Goal: Task Accomplishment & Management: Use online tool/utility

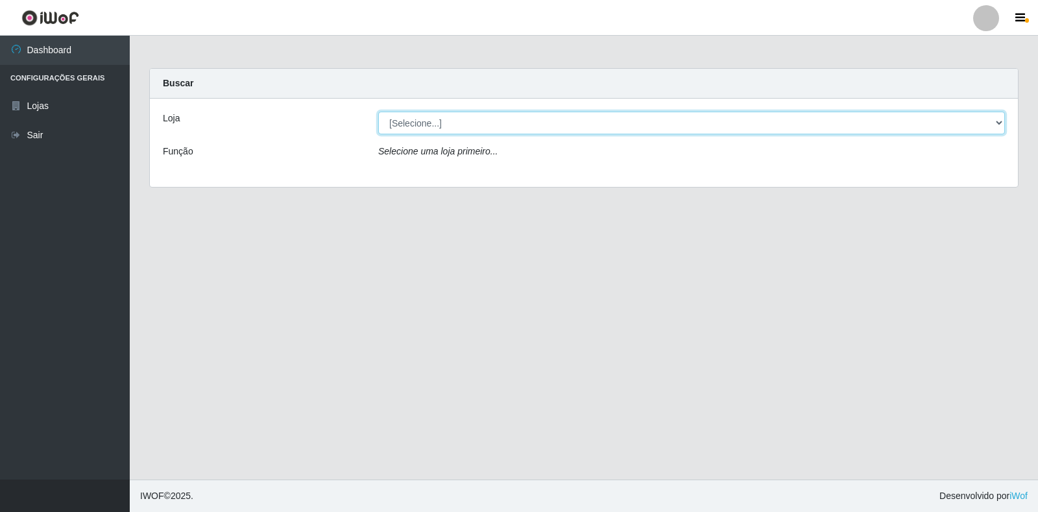
click at [988, 116] on select "[Selecione...] Extrabom - Loja 18 Goiabeiras" at bounding box center [691, 123] width 627 height 23
select select "501"
click at [378, 112] on select "[Selecione...] Extrabom - Loja 18 Goiabeiras" at bounding box center [691, 123] width 627 height 23
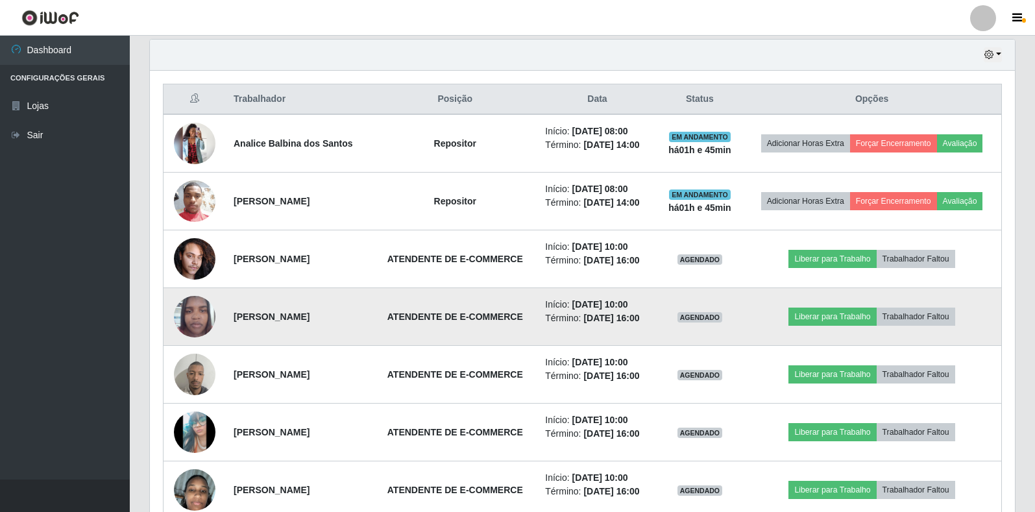
scroll to position [581, 0]
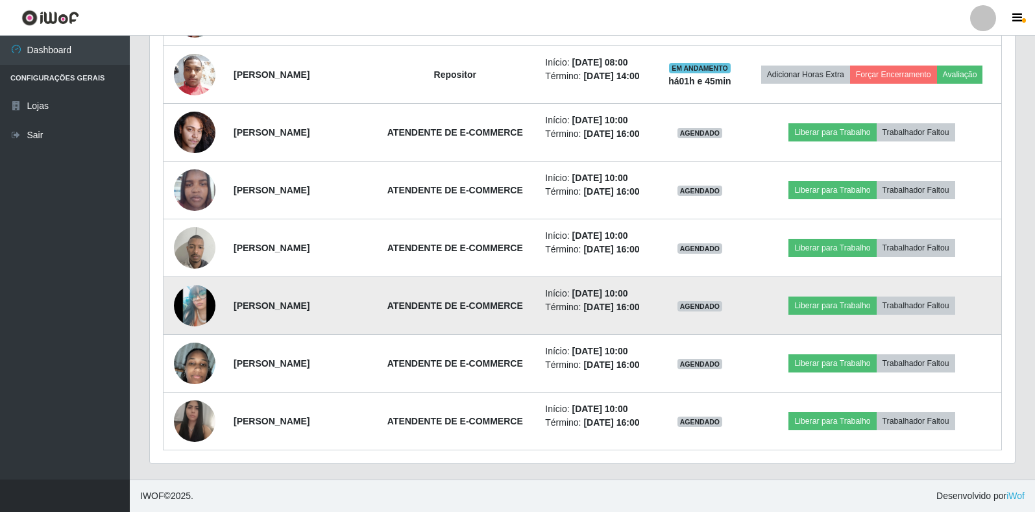
click at [189, 305] on img at bounding box center [195, 306] width 42 height 92
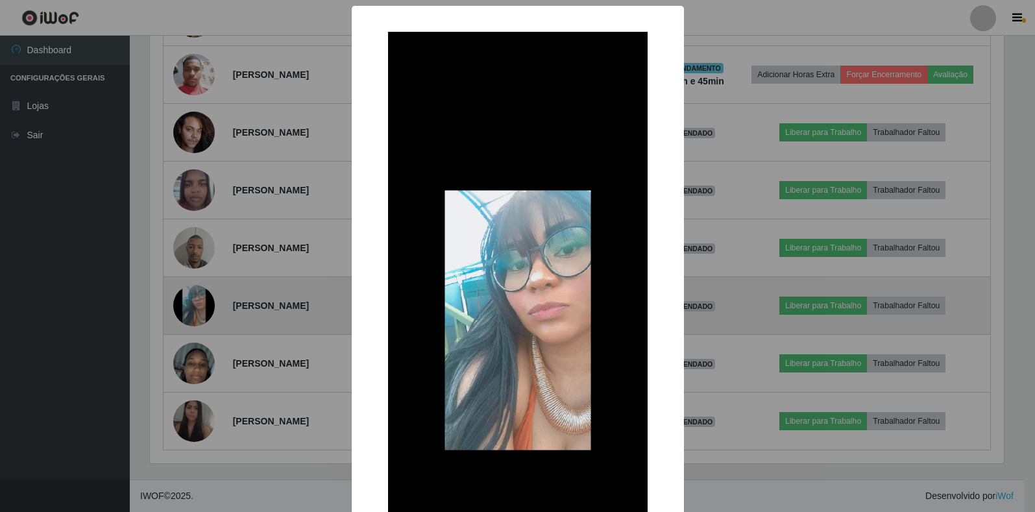
scroll to position [269, 857]
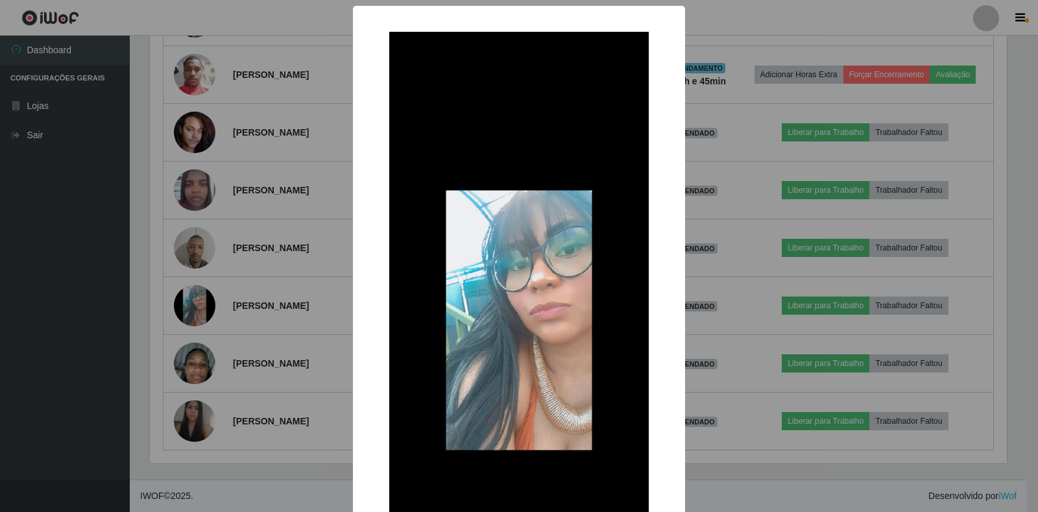
click at [200, 301] on div "× OK Cancel" at bounding box center [519, 256] width 1038 height 512
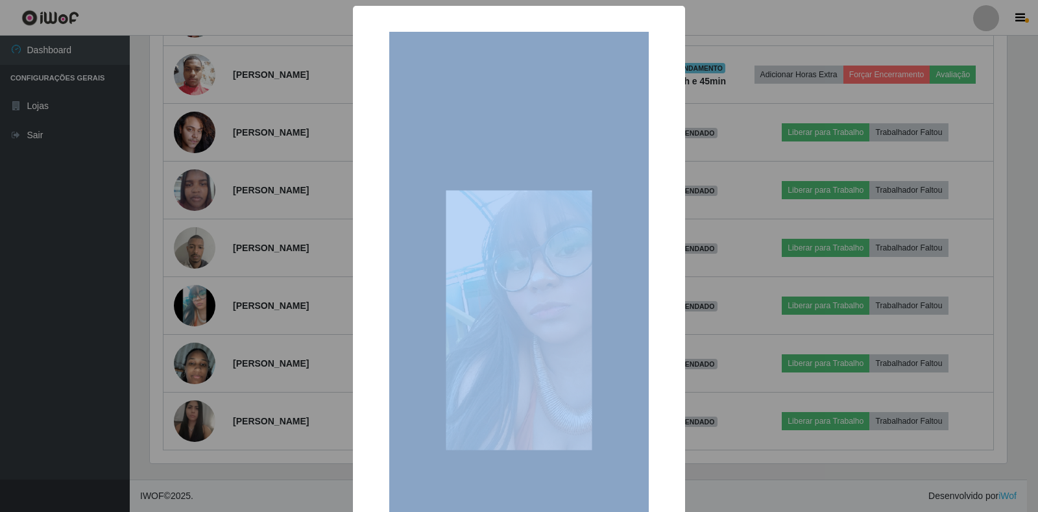
click at [200, 301] on div "× OK Cancel" at bounding box center [519, 256] width 1038 height 512
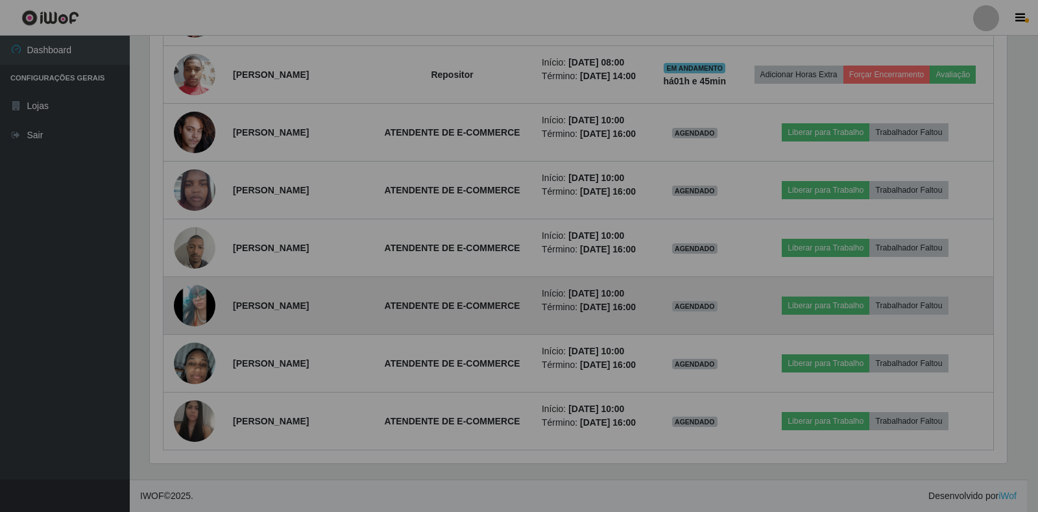
scroll to position [269, 865]
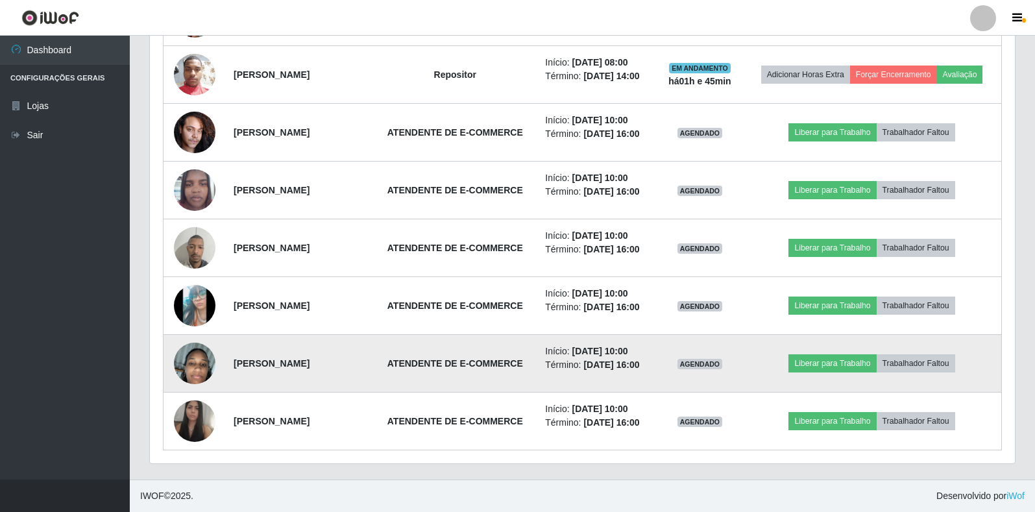
click at [197, 364] on img at bounding box center [195, 363] width 42 height 74
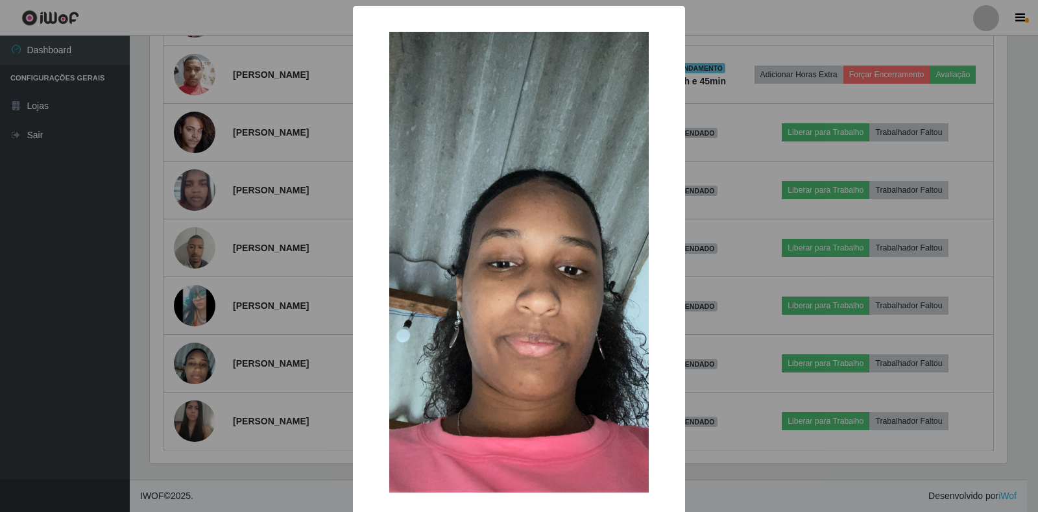
click at [197, 362] on div "× OK Cancel" at bounding box center [519, 256] width 1038 height 512
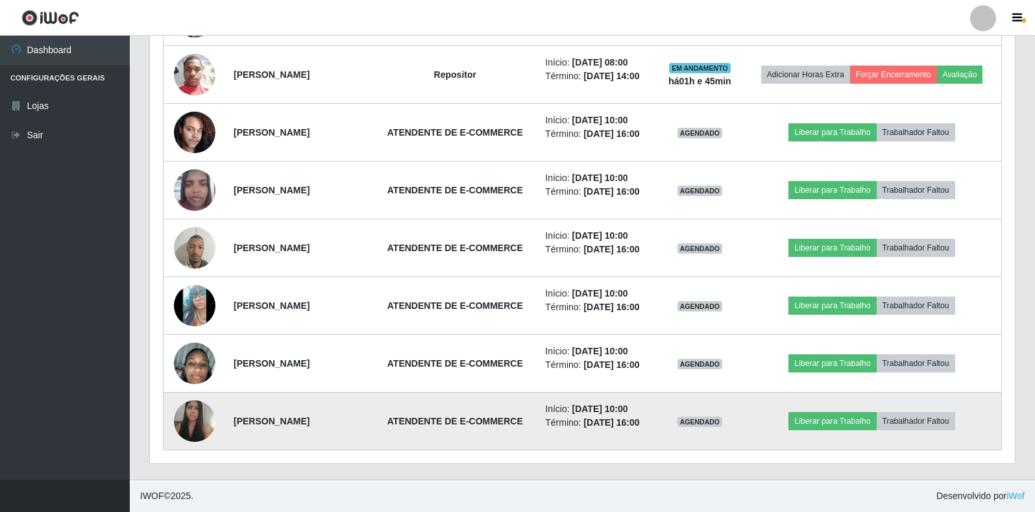
scroll to position [269, 865]
click at [196, 417] on img at bounding box center [195, 422] width 42 height 54
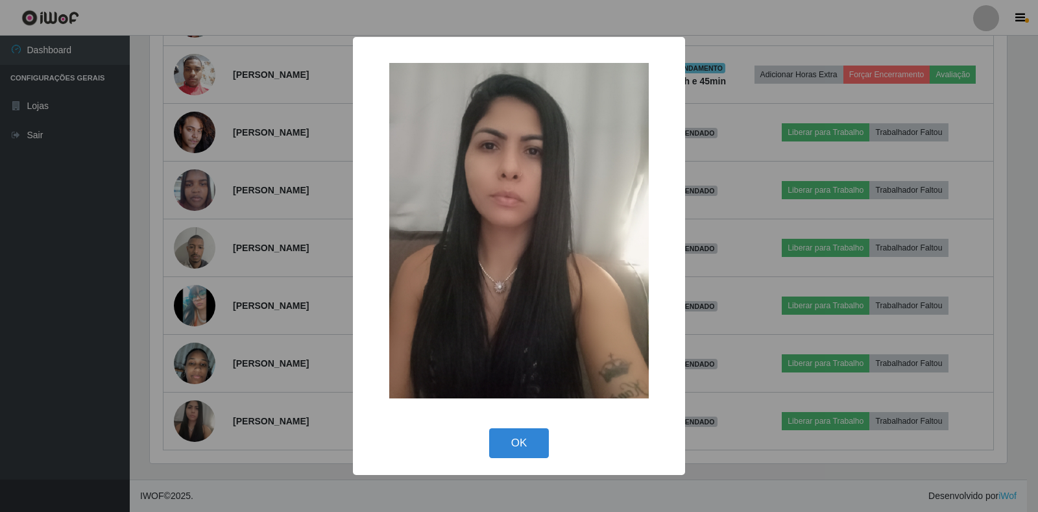
click at [199, 409] on div "× OK Cancel" at bounding box center [519, 256] width 1038 height 512
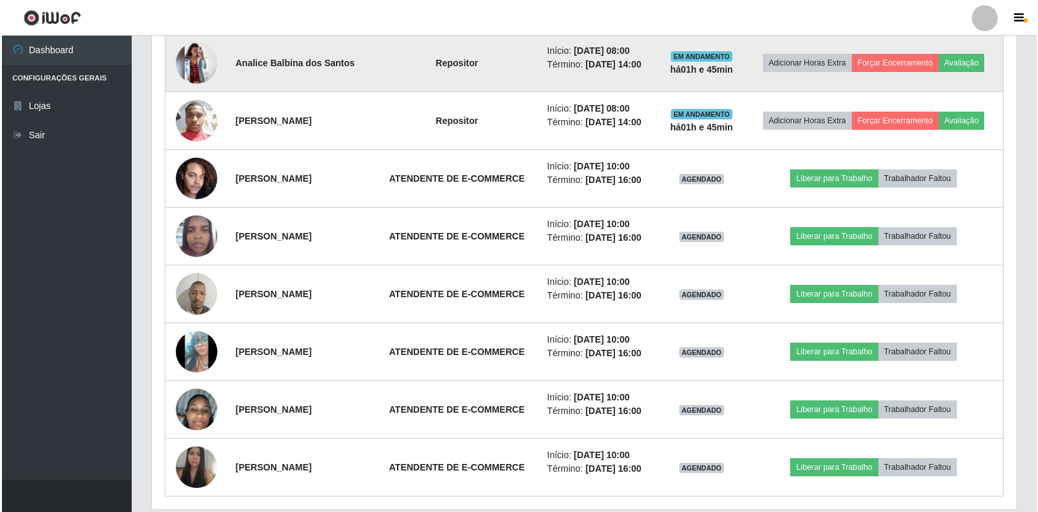
scroll to position [451, 0]
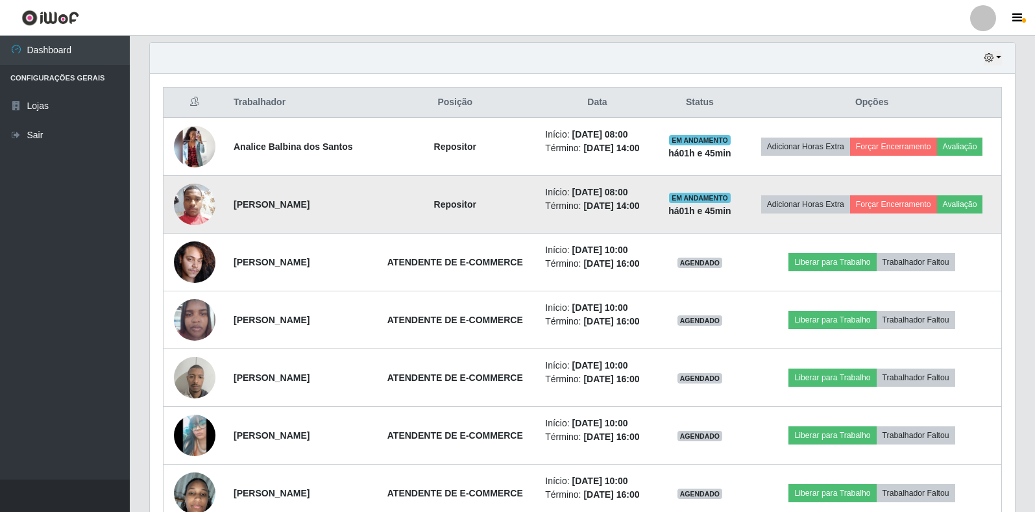
click at [198, 205] on img at bounding box center [195, 205] width 42 height 56
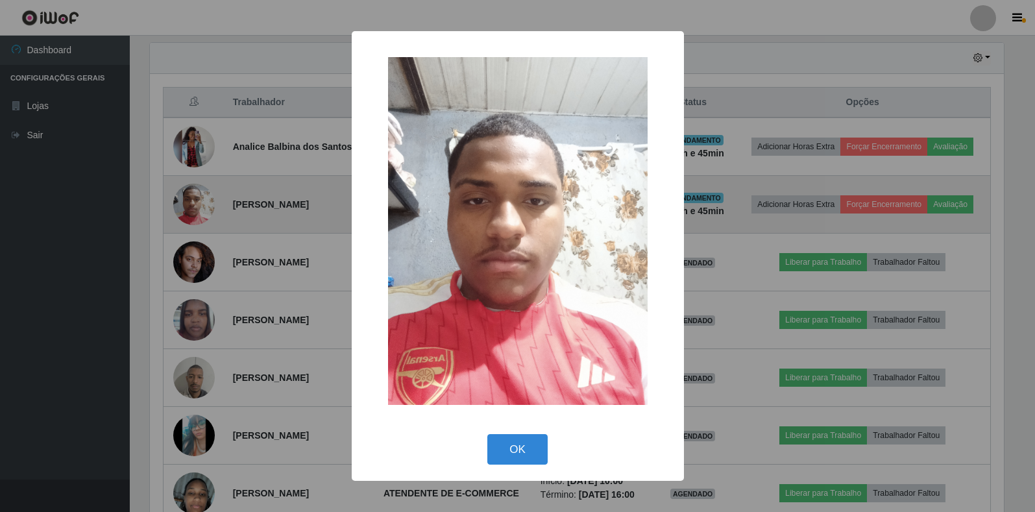
scroll to position [269, 857]
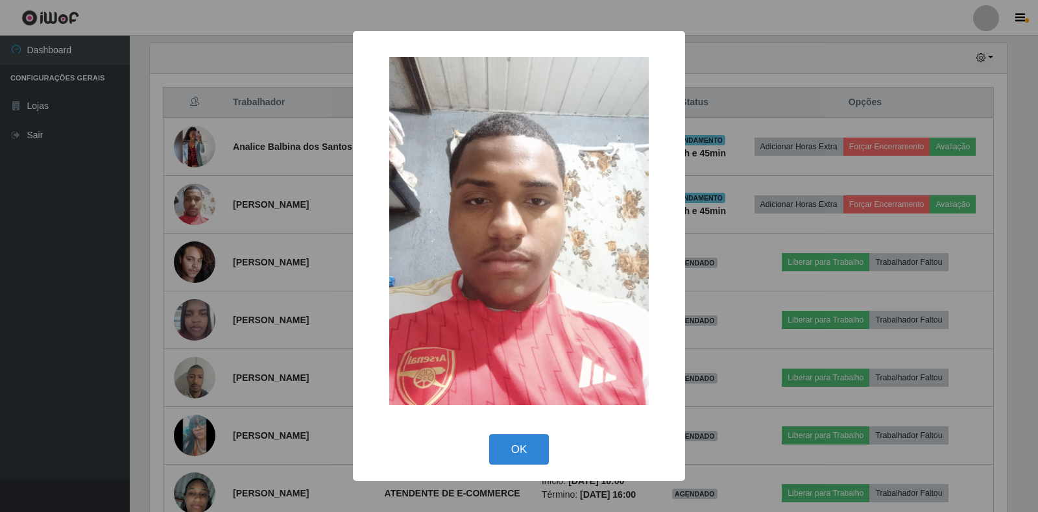
click at [199, 199] on div "× OK Cancel" at bounding box center [519, 256] width 1038 height 512
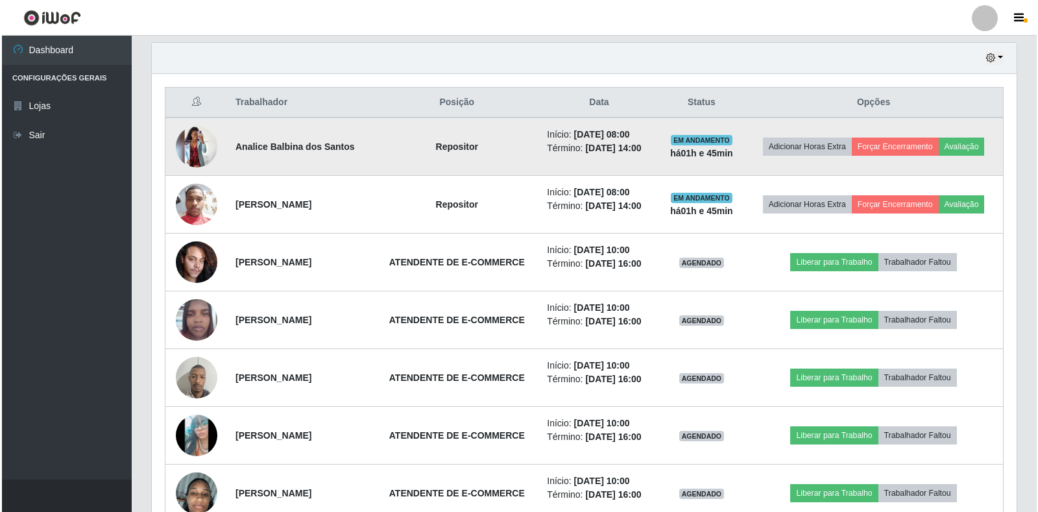
scroll to position [269, 865]
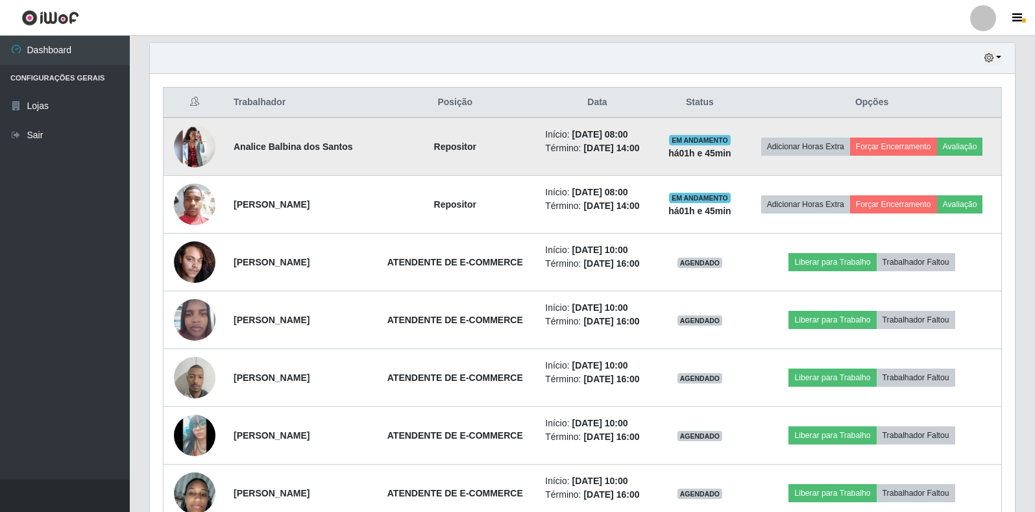
click at [197, 141] on img at bounding box center [195, 147] width 42 height 42
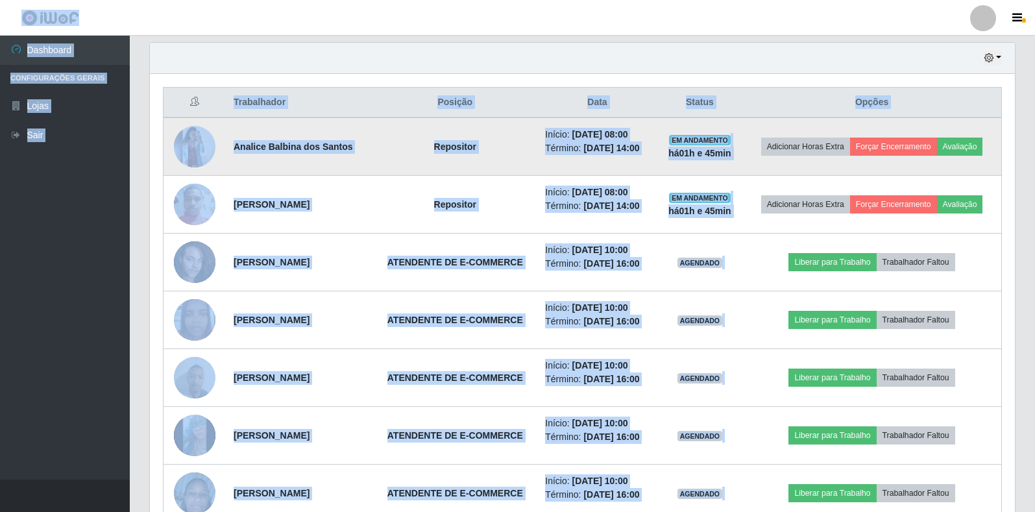
click at [195, 146] on img at bounding box center [195, 147] width 42 height 42
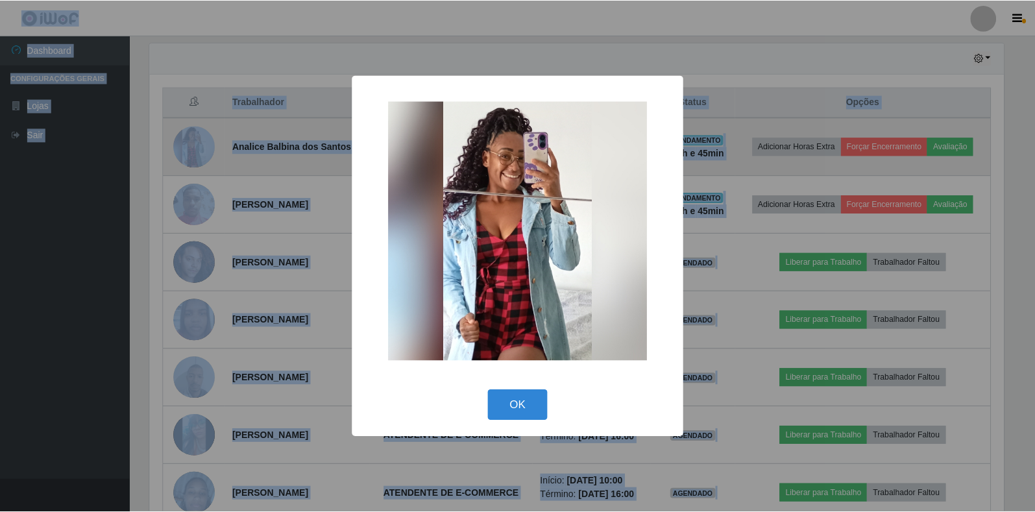
scroll to position [269, 857]
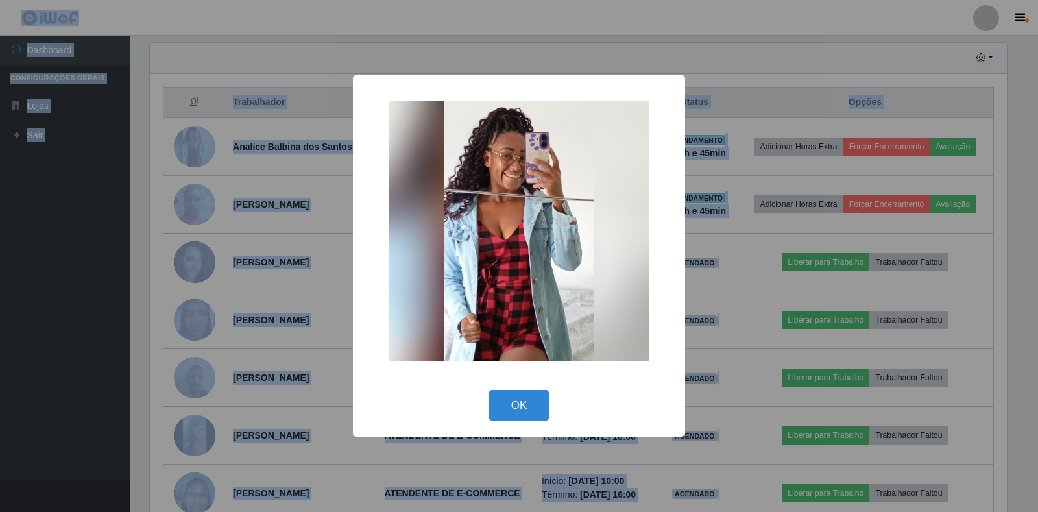
click at [195, 151] on div "× OK Cancel" at bounding box center [519, 256] width 1038 height 512
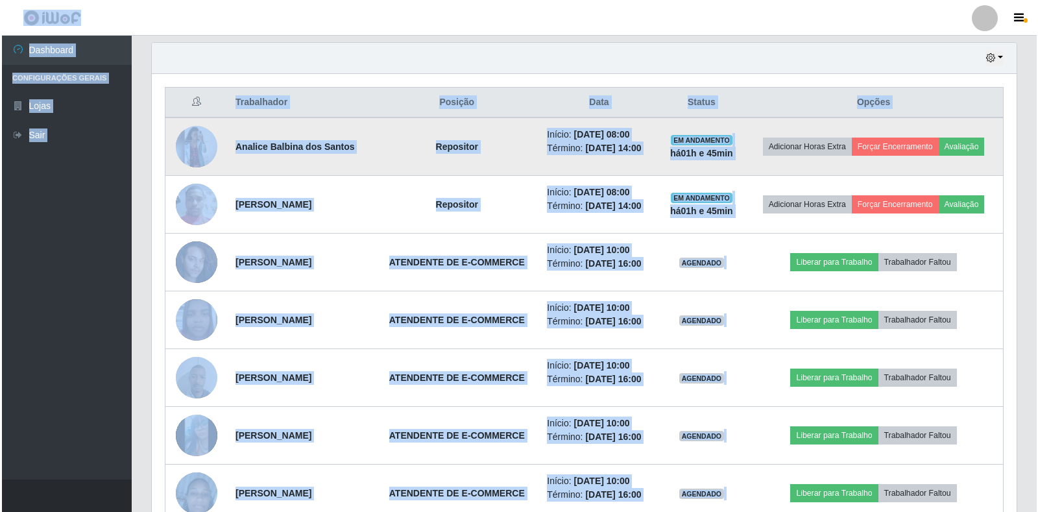
scroll to position [269, 865]
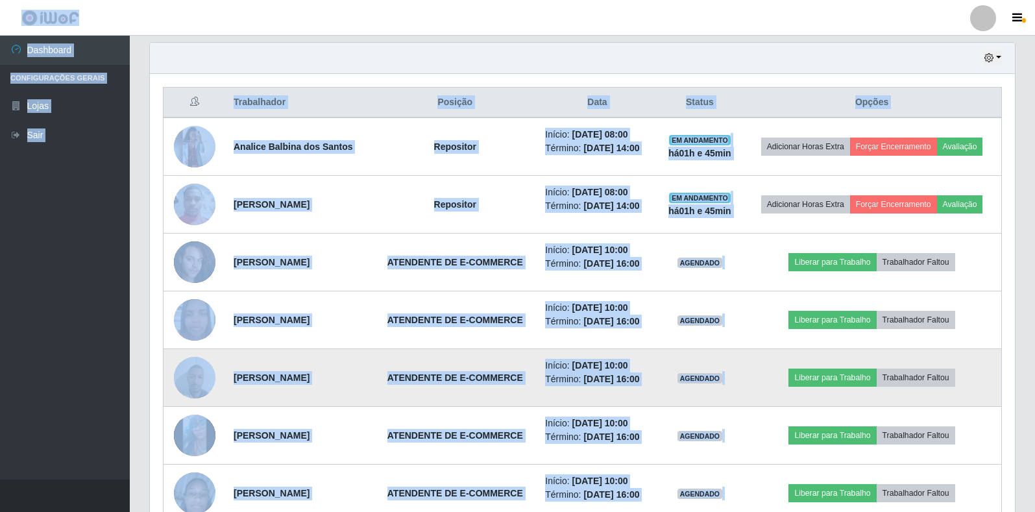
click at [201, 376] on img at bounding box center [195, 377] width 42 height 55
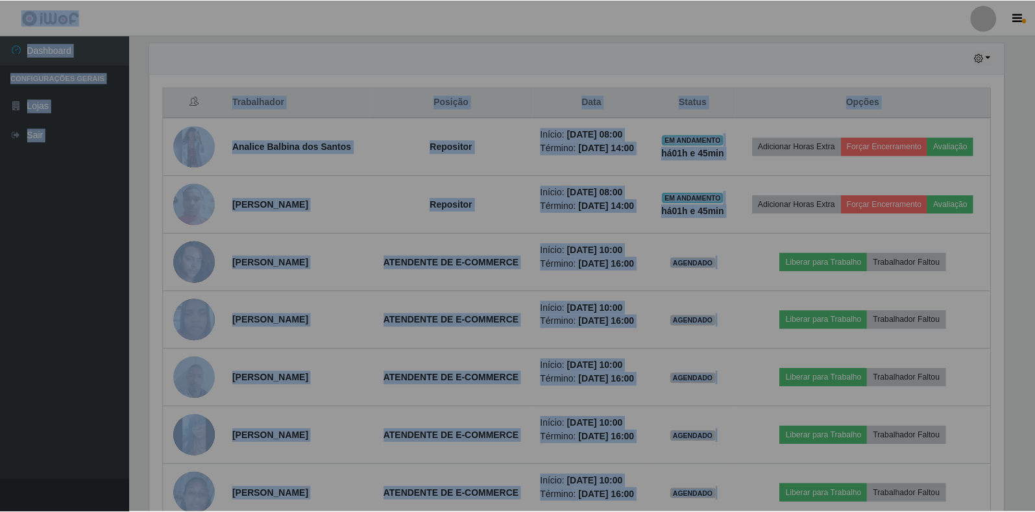
scroll to position [0, 0]
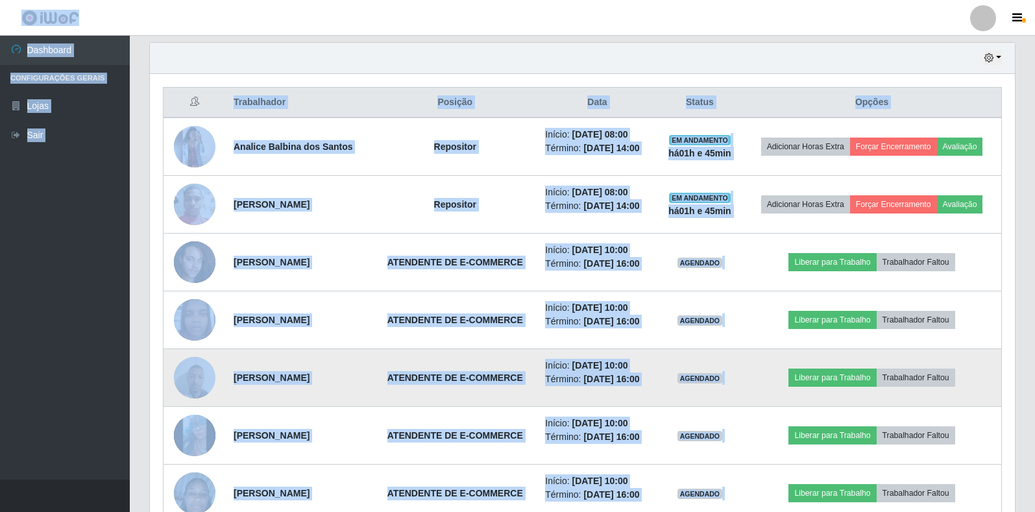
click at [193, 376] on img at bounding box center [195, 377] width 42 height 55
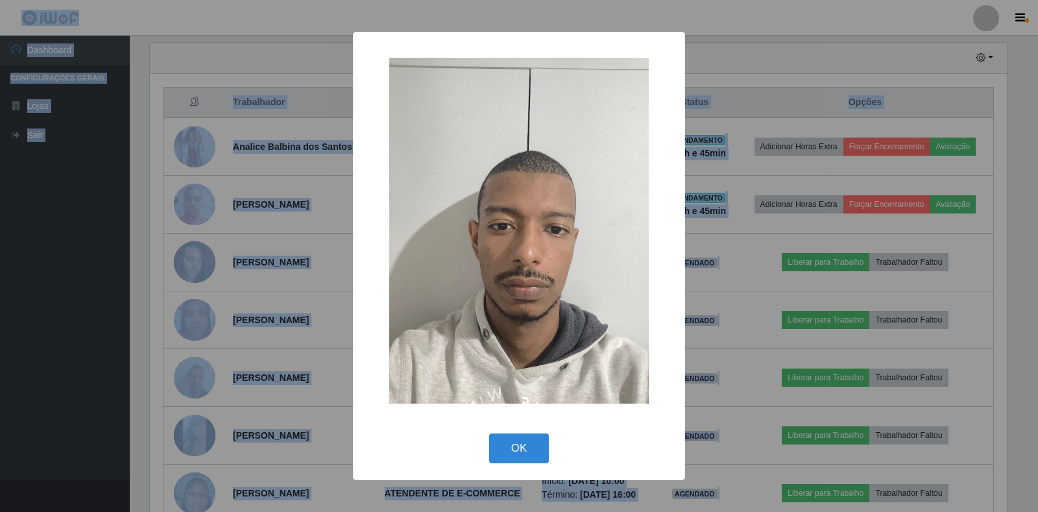
click at [191, 376] on div "× OK Cancel" at bounding box center [519, 256] width 1038 height 512
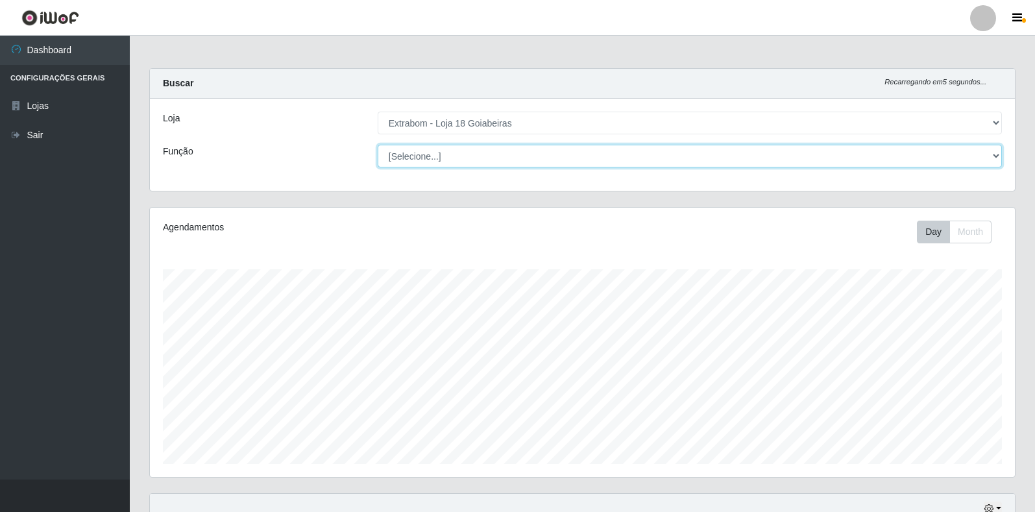
click at [632, 158] on select "[Selecione...] ATENDENTE DE E-COMMERCE ATENDENTE DE E-COMMERCE + ATENDENTE DE E…" at bounding box center [690, 156] width 624 height 23
click at [378, 145] on select "[Selecione...] ATENDENTE DE E-COMMERCE ATENDENTE DE E-COMMERCE + ATENDENTE DE E…" at bounding box center [690, 156] width 624 height 23
click at [993, 151] on select "[Selecione...] ATENDENTE DE E-COMMERCE ATENDENTE DE E-COMMERCE + ATENDENTE DE E…" at bounding box center [690, 156] width 624 height 23
select select "153"
click at [378, 145] on select "[Selecione...] ATENDENTE DE E-COMMERCE ATENDENTE DE E-COMMERCE + ATENDENTE DE E…" at bounding box center [690, 156] width 624 height 23
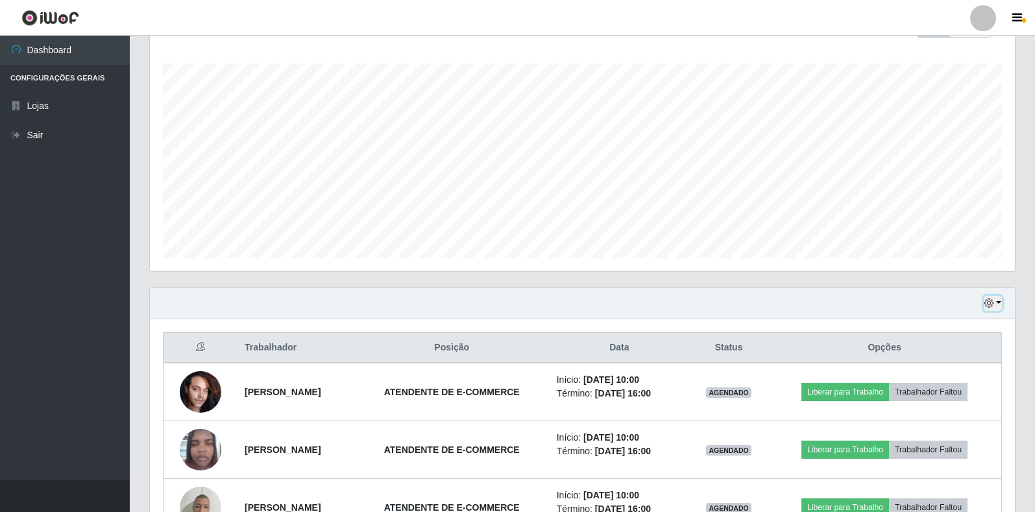
click at [998, 301] on button "button" at bounding box center [993, 303] width 18 height 15
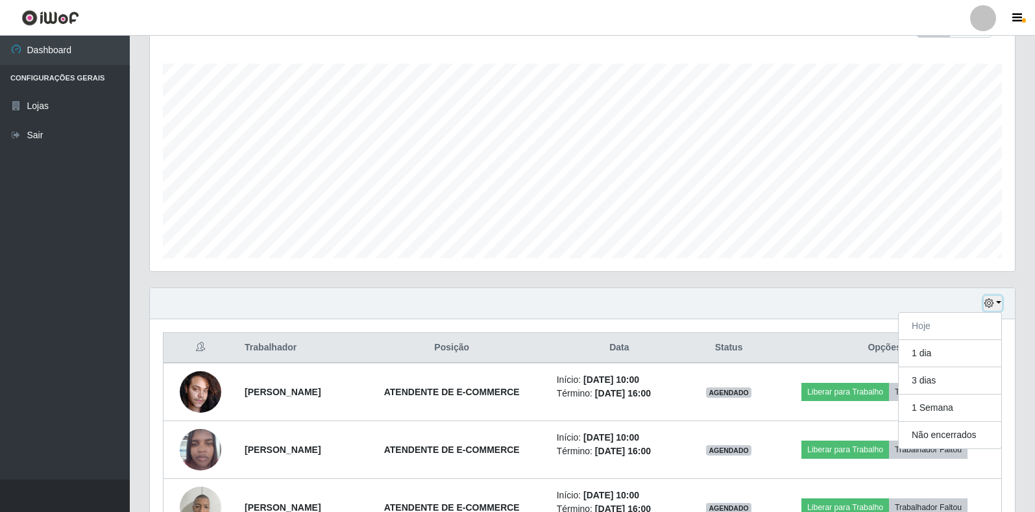
click at [998, 300] on button "button" at bounding box center [993, 303] width 18 height 15
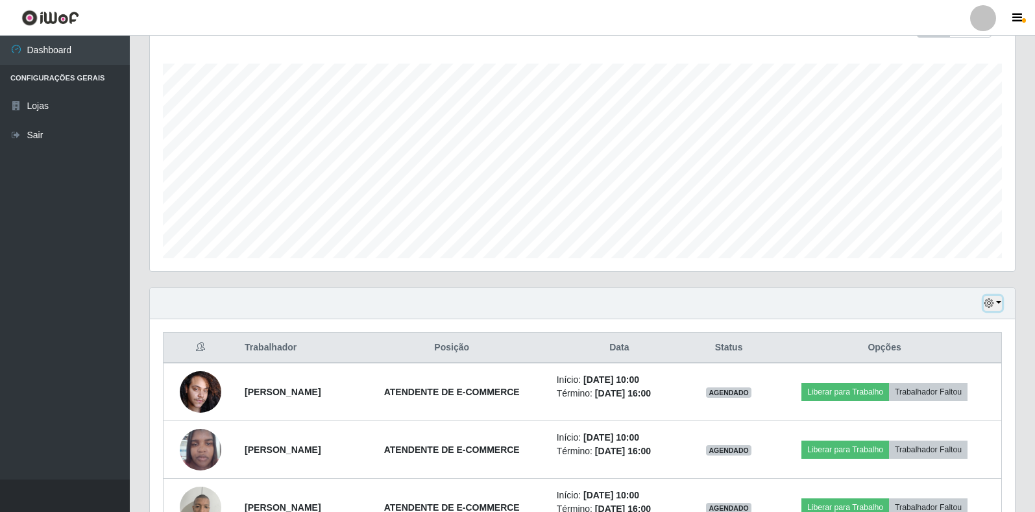
scroll to position [95, 0]
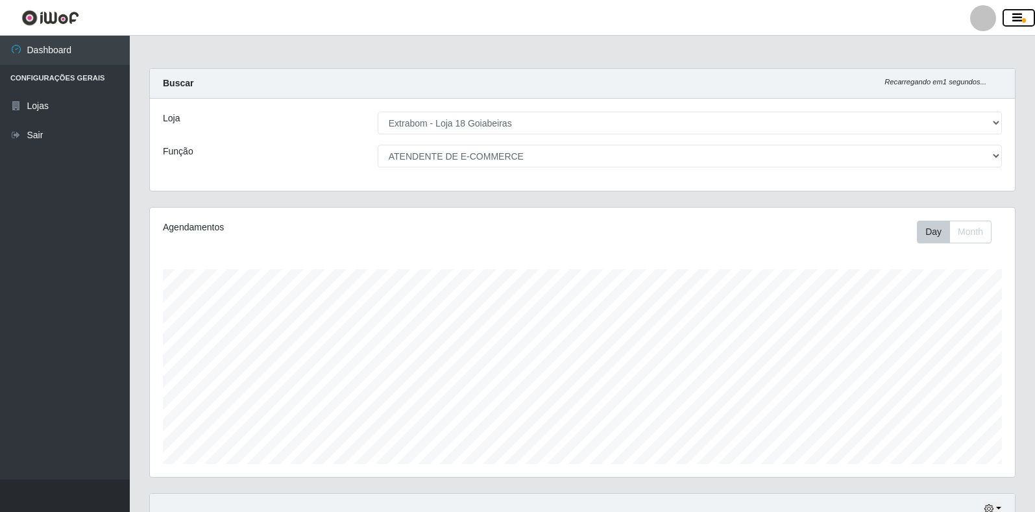
click at [1018, 13] on icon "button" at bounding box center [1018, 18] width 10 height 12
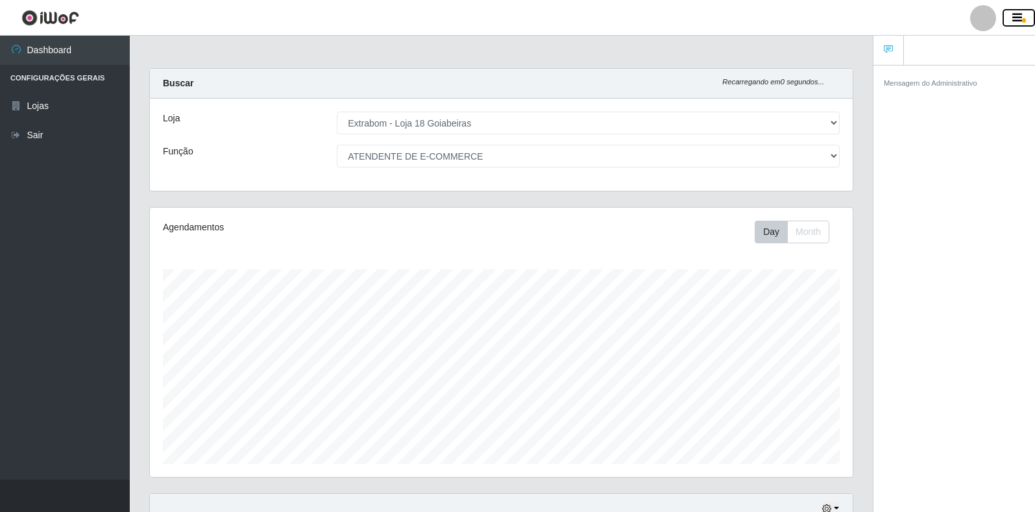
click at [1013, 16] on icon "button" at bounding box center [1018, 18] width 10 height 12
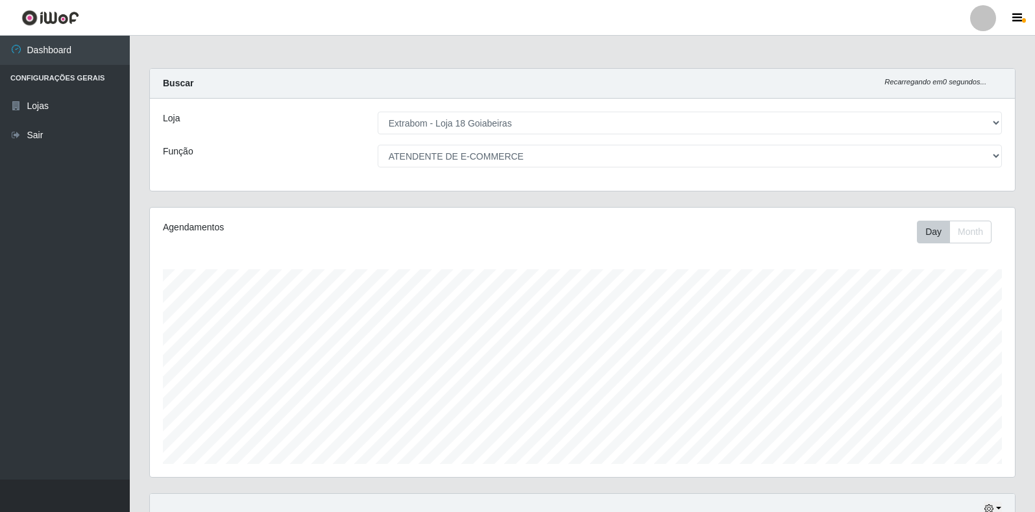
click at [63, 71] on li "Configurações Gerais" at bounding box center [65, 78] width 130 height 27
click at [65, 82] on li "Configurações Gerais" at bounding box center [65, 78] width 130 height 27
click at [58, 55] on link "Dashboard" at bounding box center [65, 50] width 130 height 29
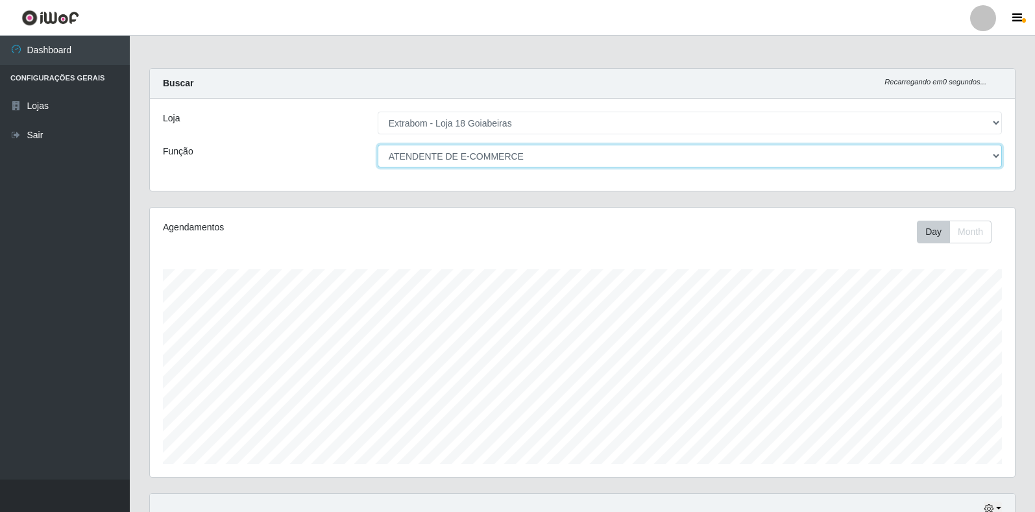
click at [541, 166] on select "[Selecione...] ATENDENTE DE E-COMMERCE ATENDENTE DE E-COMMERCE + ATENDENTE DE E…" at bounding box center [690, 156] width 624 height 23
click at [462, 148] on select "[Selecione...] ATENDENTE DE E-COMMERCE ATENDENTE DE E-COMMERCE + ATENDENTE DE E…" at bounding box center [690, 156] width 624 height 23
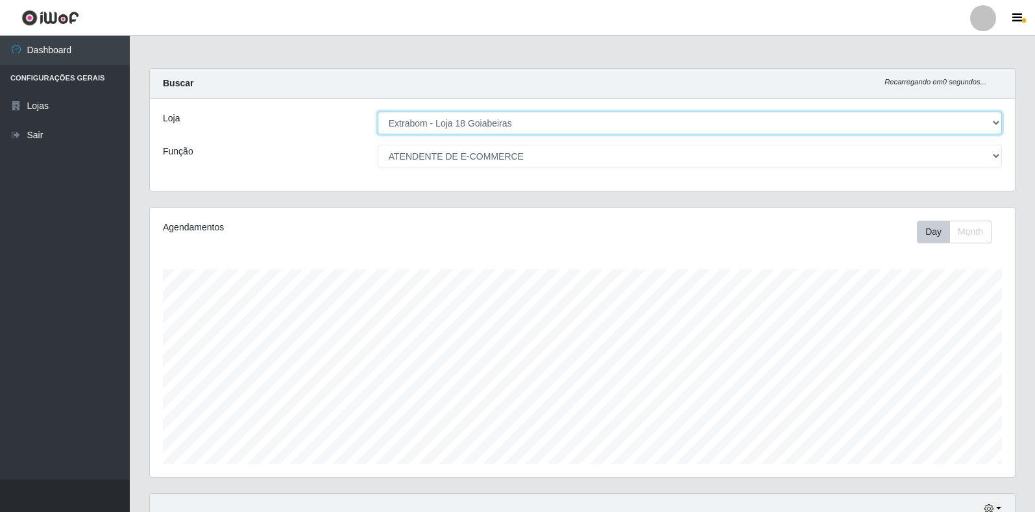
click at [510, 121] on select "[Selecione...] Extrabom - Loja 18 Goiabeiras" at bounding box center [690, 123] width 624 height 23
click at [378, 112] on select "[Selecione...] Extrabom - Loja 18 Goiabeiras" at bounding box center [690, 123] width 624 height 23
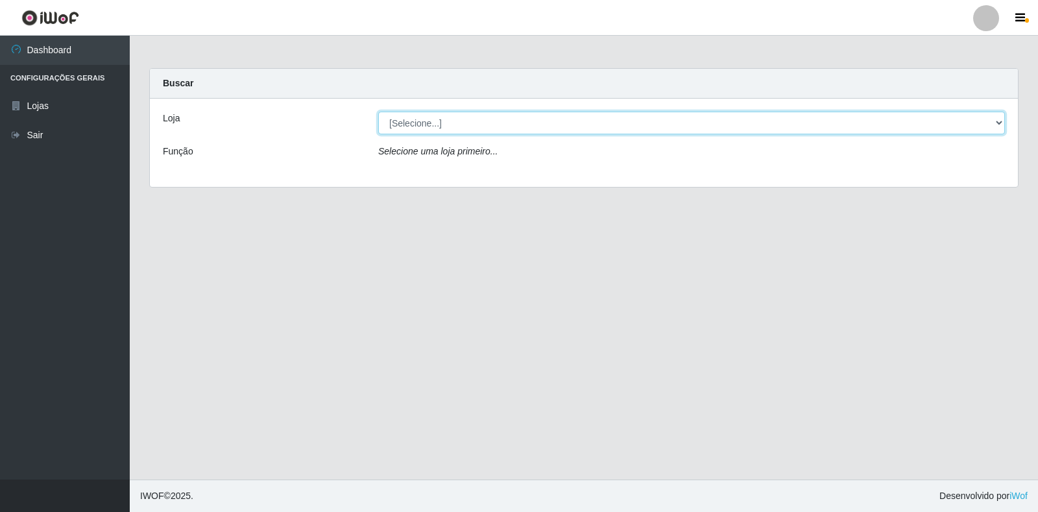
click at [534, 128] on select "[Selecione...] Extrabom - Loja 18 Goiabeiras" at bounding box center [691, 123] width 627 height 23
select select "501"
click at [378, 112] on select "[Selecione...] Extrabom - Loja 18 Goiabeiras" at bounding box center [691, 123] width 627 height 23
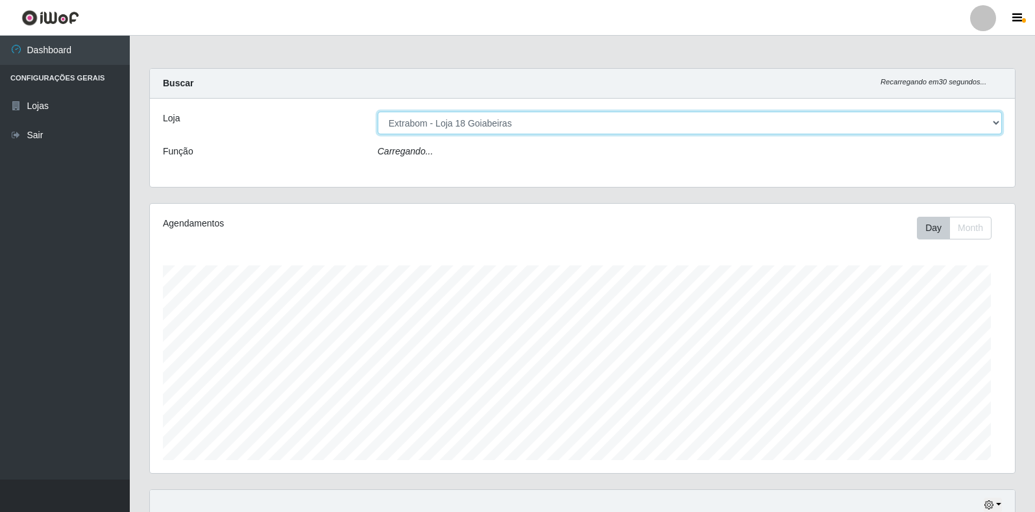
select select "153"
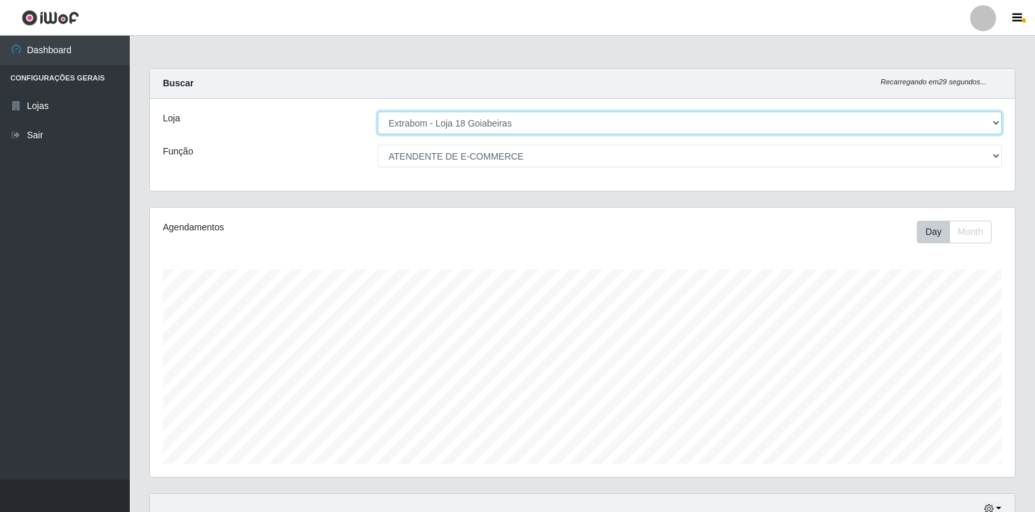
scroll to position [269, 865]
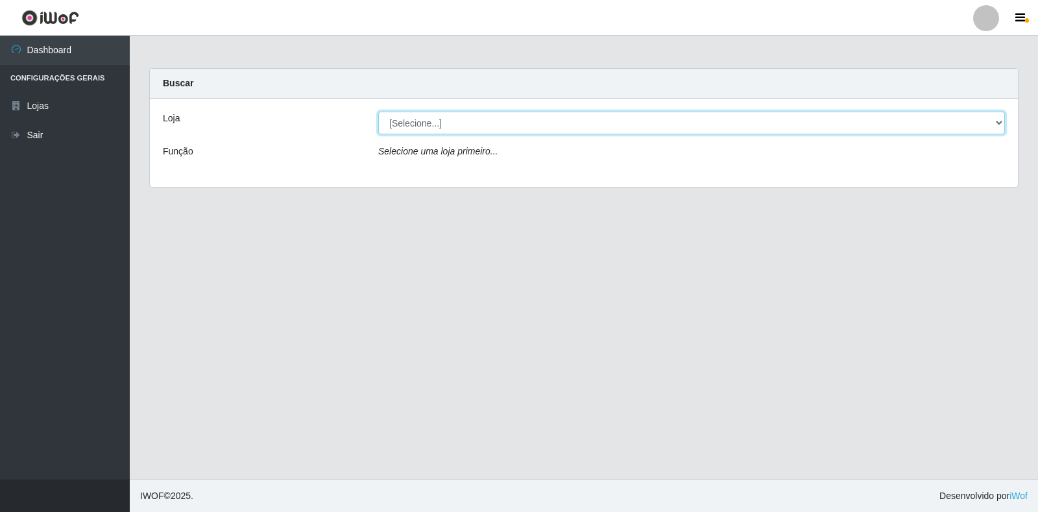
click at [896, 114] on select "[Selecione...] Extrabom - Loja 18 Goiabeiras" at bounding box center [691, 123] width 627 height 23
select select "501"
click at [378, 112] on select "[Selecione...] Extrabom - Loja 18 Goiabeiras" at bounding box center [691, 123] width 627 height 23
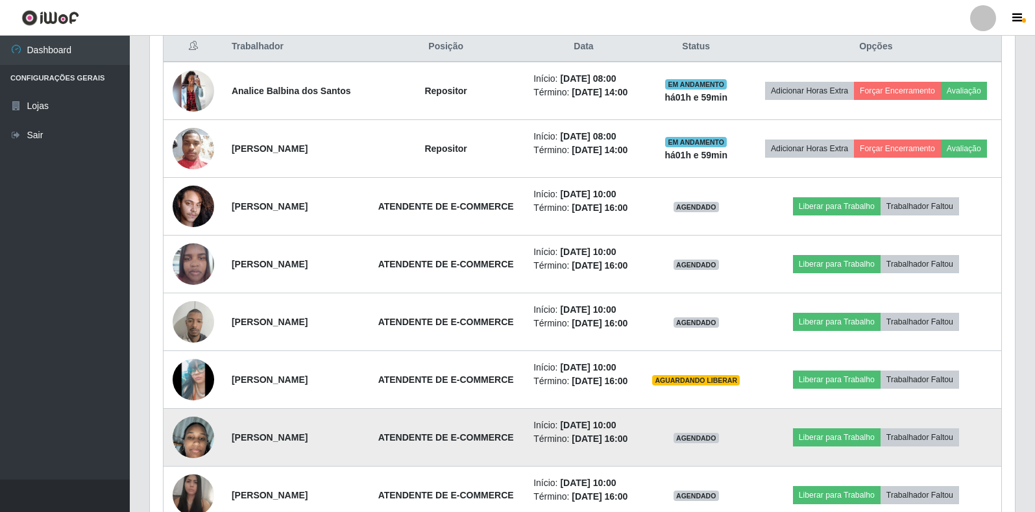
scroll to position [581, 0]
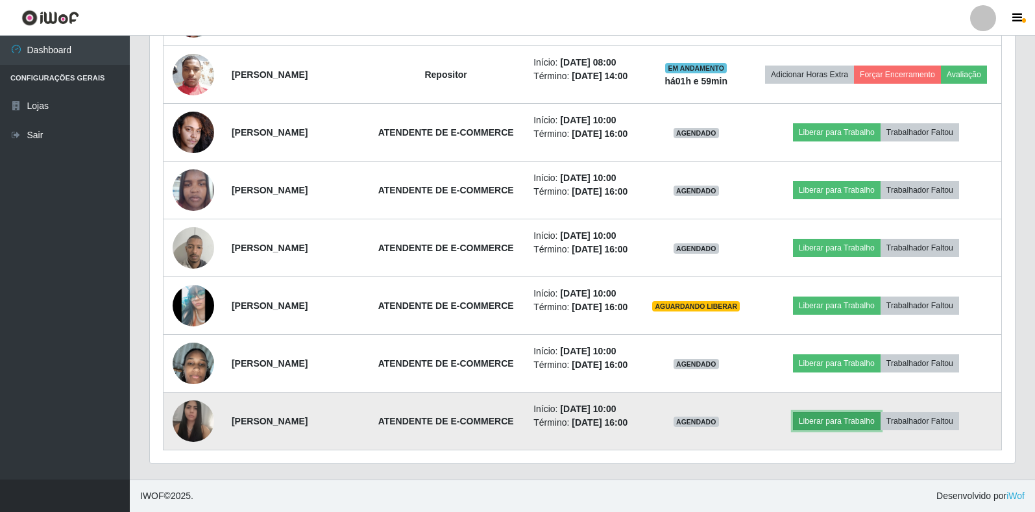
click at [857, 416] on button "Liberar para Trabalho" at bounding box center [837, 421] width 88 height 18
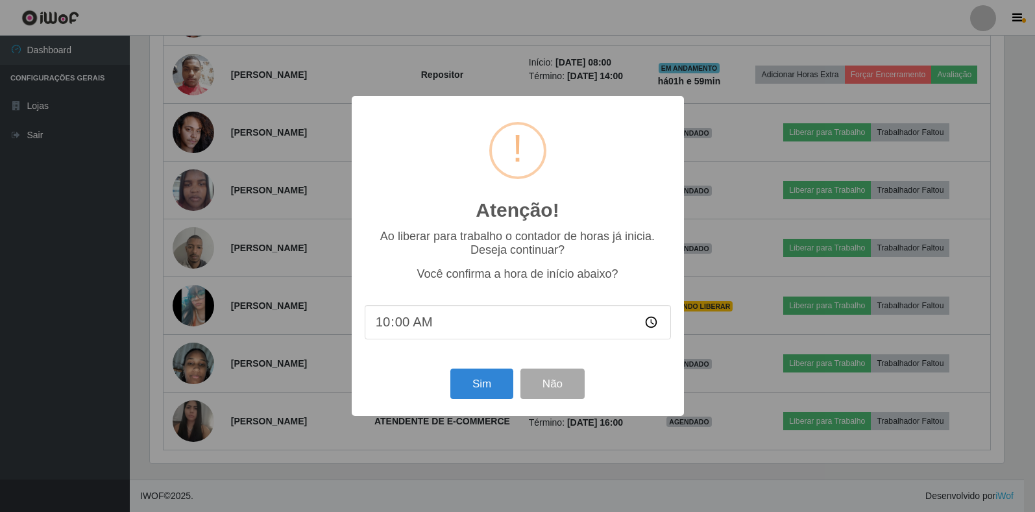
scroll to position [269, 857]
click at [491, 384] on button "Sim" at bounding box center [483, 384] width 63 height 31
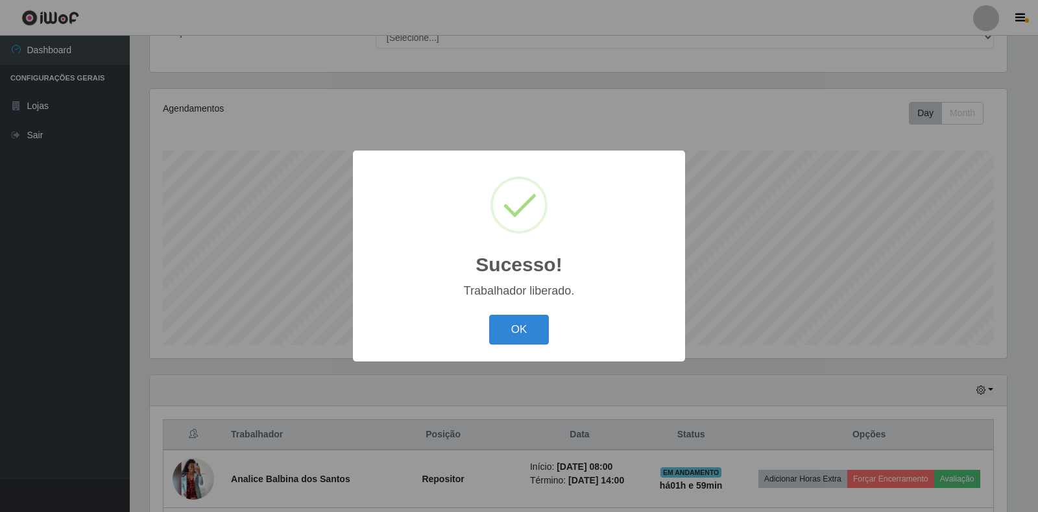
click at [433, 317] on div "OK Cancel" at bounding box center [519, 329] width 306 height 37
click at [498, 328] on button "OK" at bounding box center [519, 330] width 60 height 31
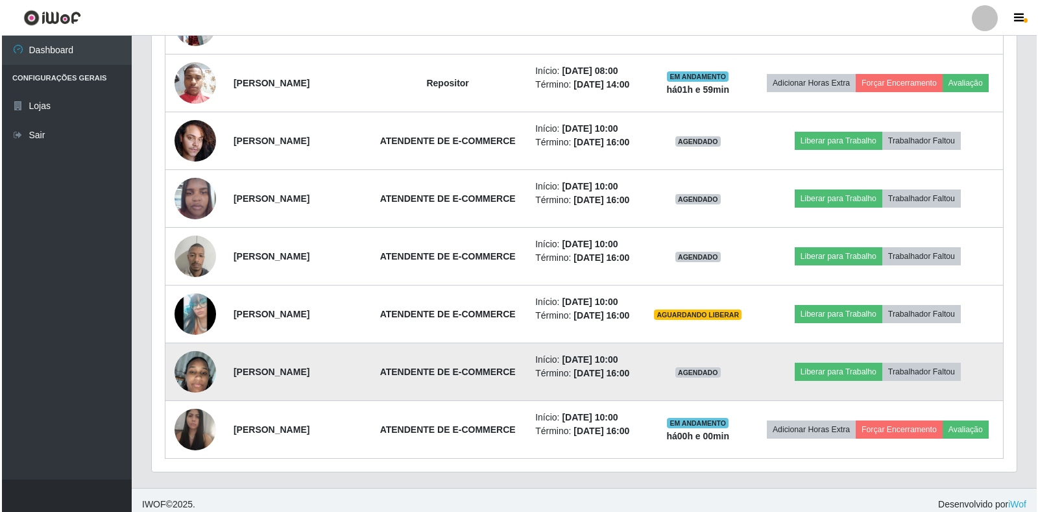
scroll to position [573, 0]
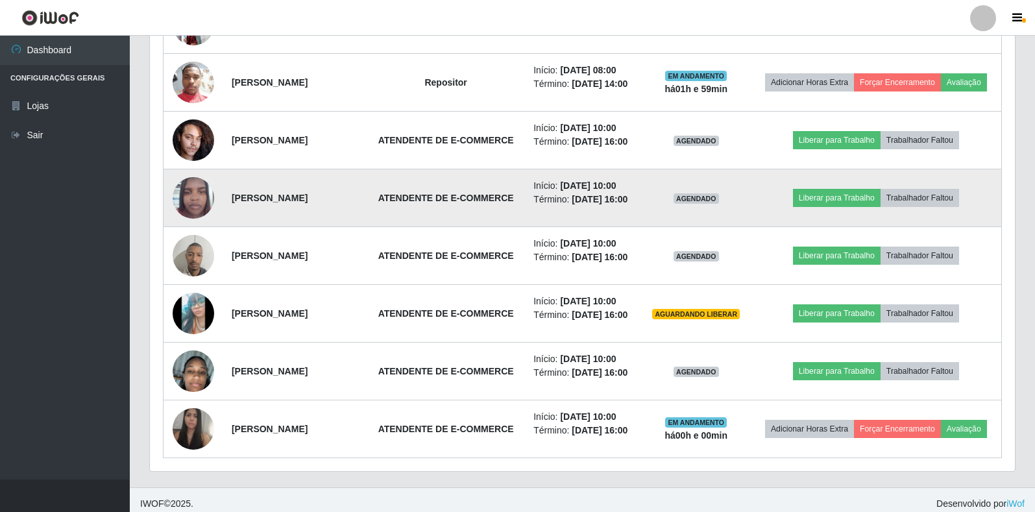
click at [188, 199] on img at bounding box center [194, 197] width 42 height 55
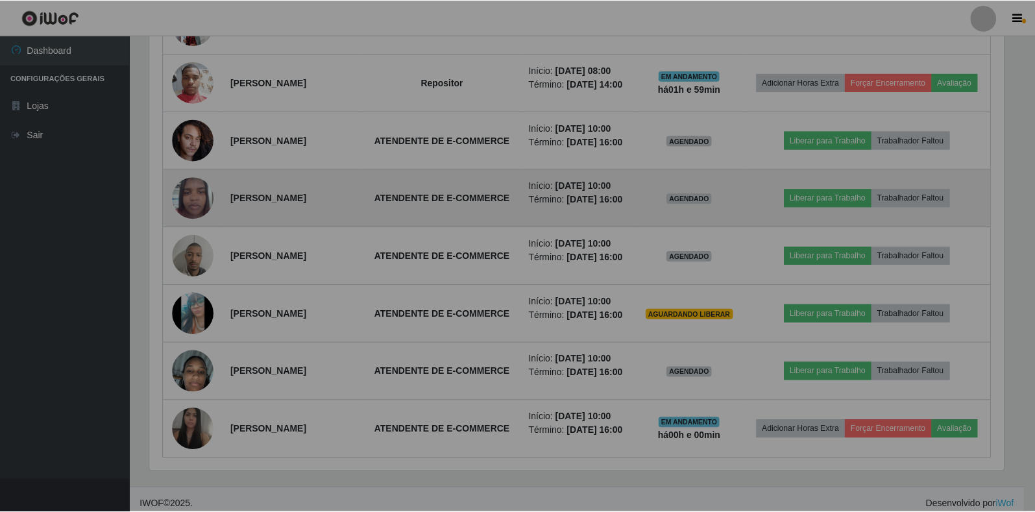
scroll to position [269, 865]
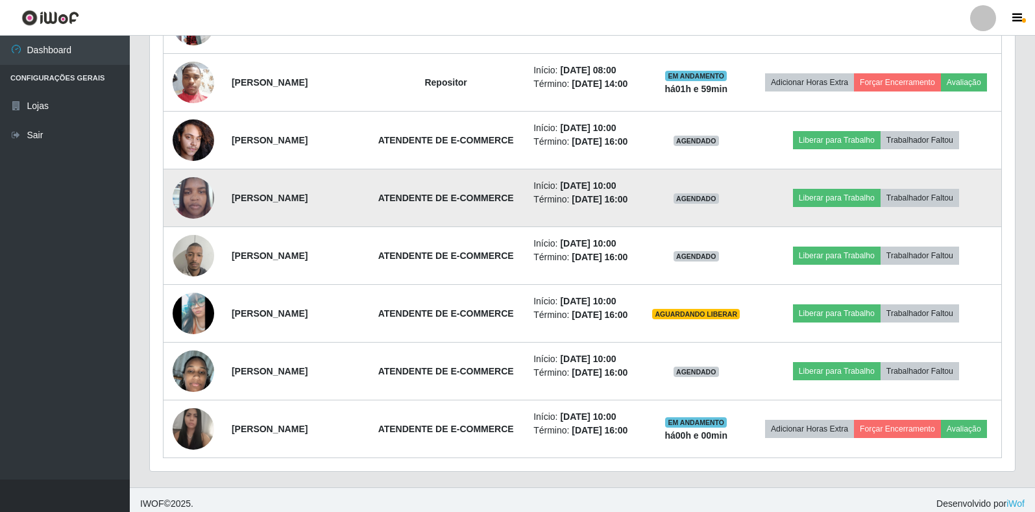
click at [187, 199] on img at bounding box center [194, 197] width 42 height 55
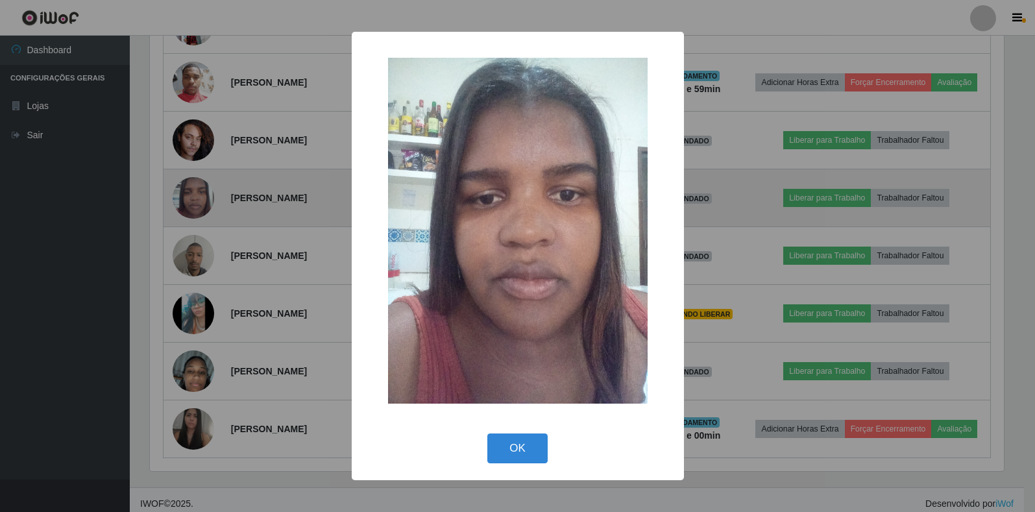
scroll to position [269, 857]
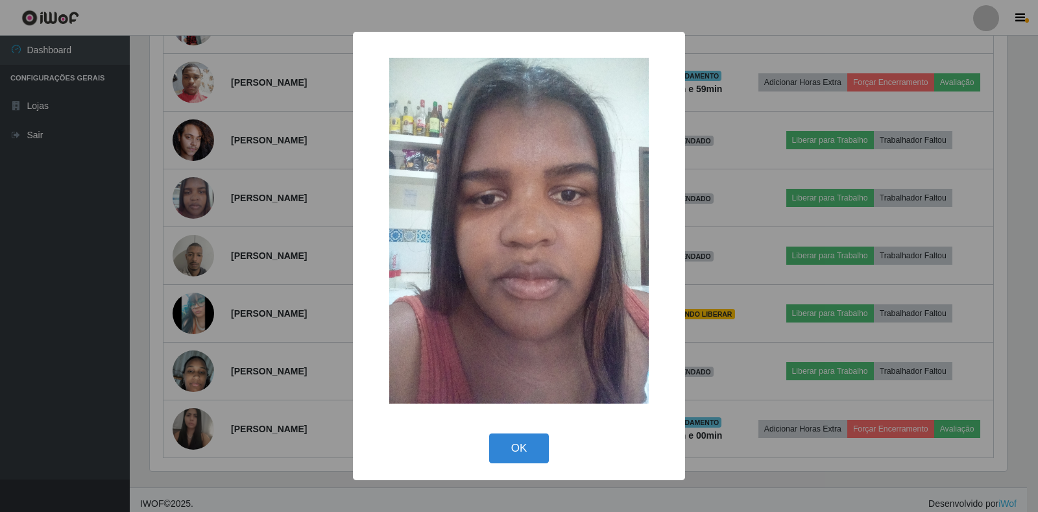
click at [186, 199] on div "× OK Cancel" at bounding box center [519, 256] width 1038 height 512
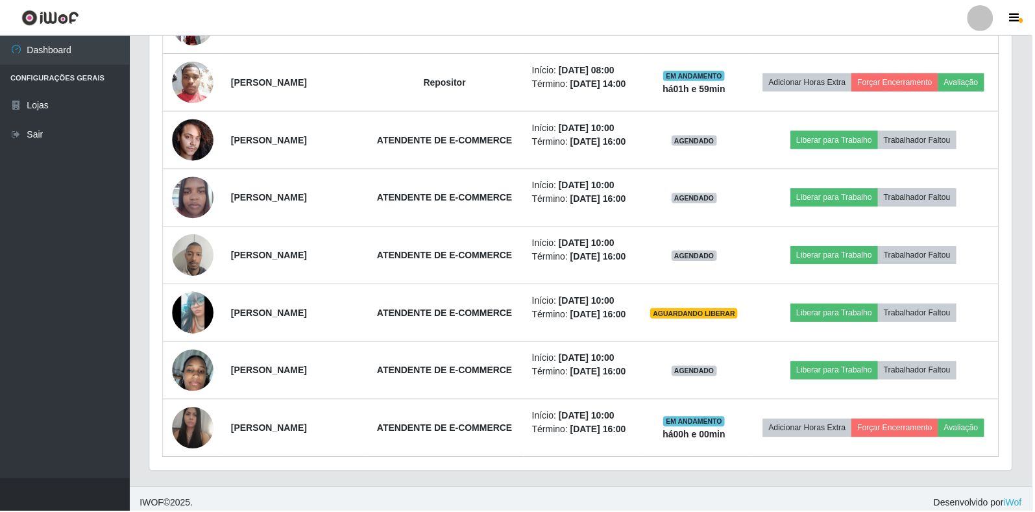
scroll to position [269, 865]
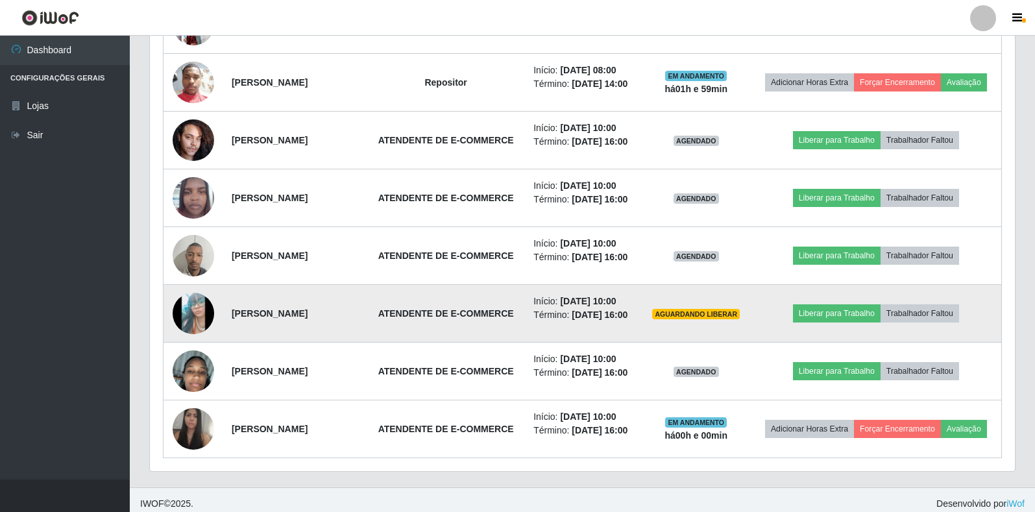
click at [191, 310] on img at bounding box center [194, 313] width 42 height 92
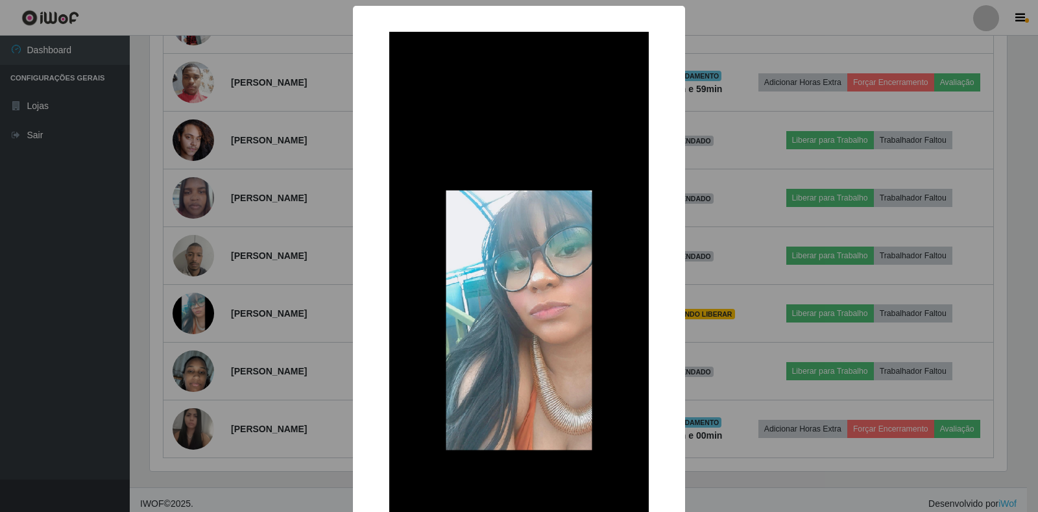
click at [198, 368] on div "× OK Cancel" at bounding box center [519, 256] width 1038 height 512
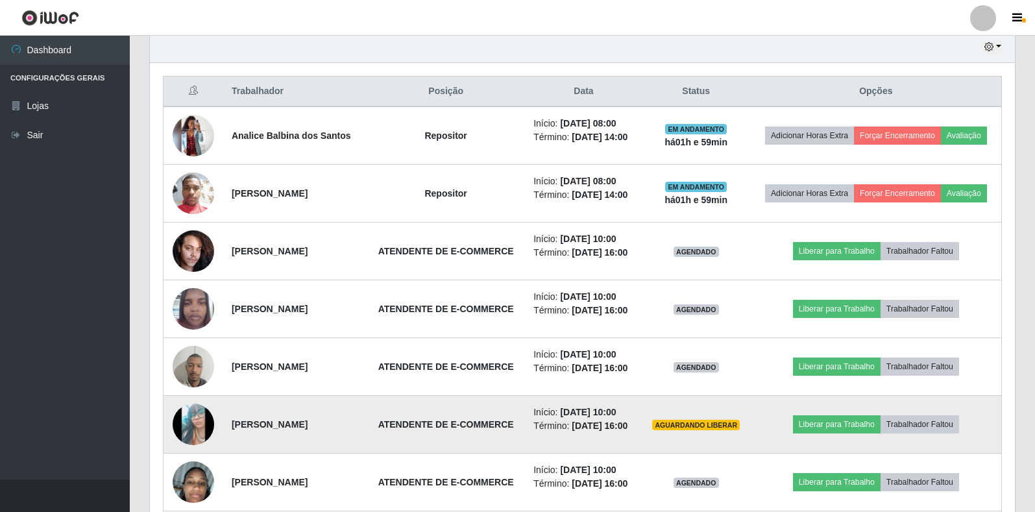
scroll to position [581, 0]
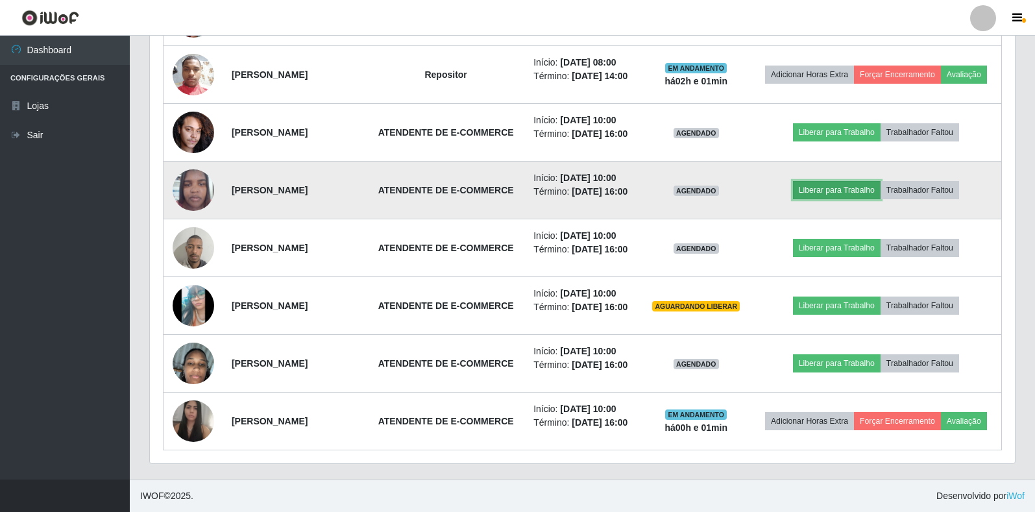
click at [844, 191] on button "Liberar para Trabalho" at bounding box center [837, 190] width 88 height 18
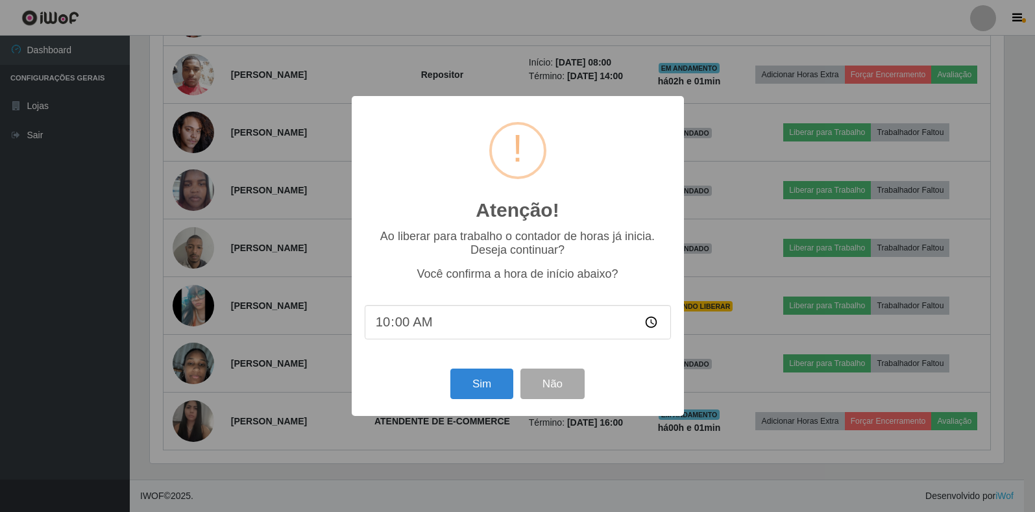
scroll to position [269, 857]
drag, startPoint x: 504, startPoint y: 384, endPoint x: 511, endPoint y: 377, distance: 10.1
click at [504, 383] on button "Sim" at bounding box center [483, 384] width 63 height 31
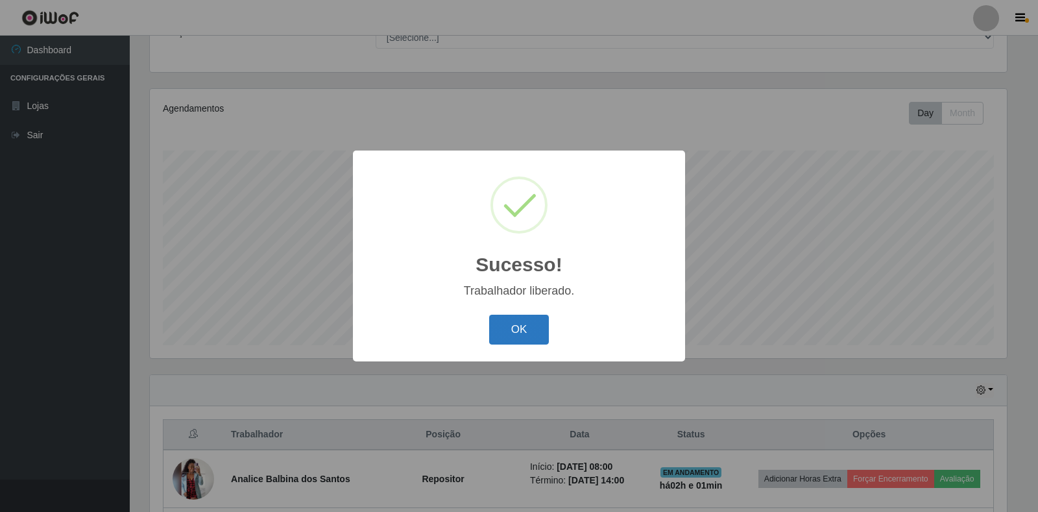
click at [528, 316] on button "OK" at bounding box center [519, 330] width 60 height 31
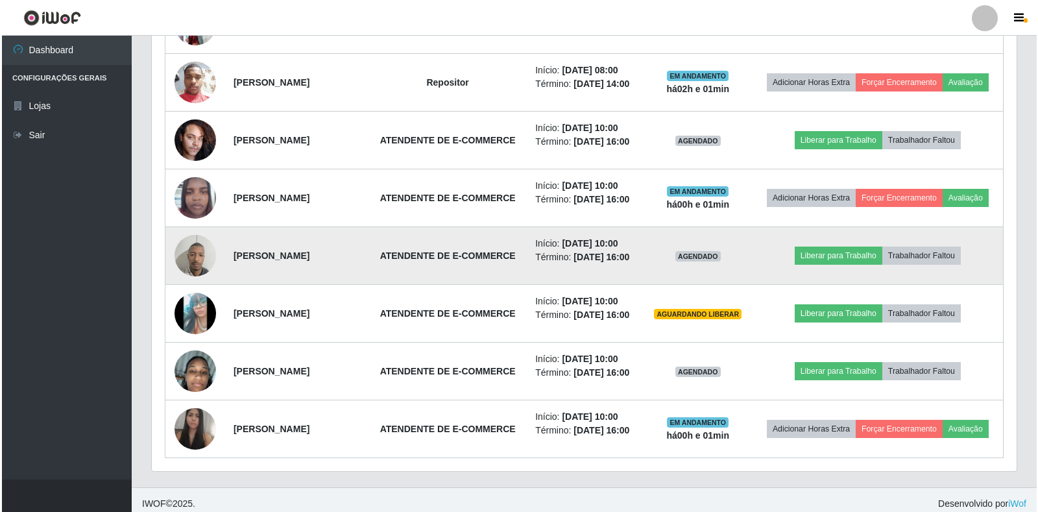
scroll to position [581, 0]
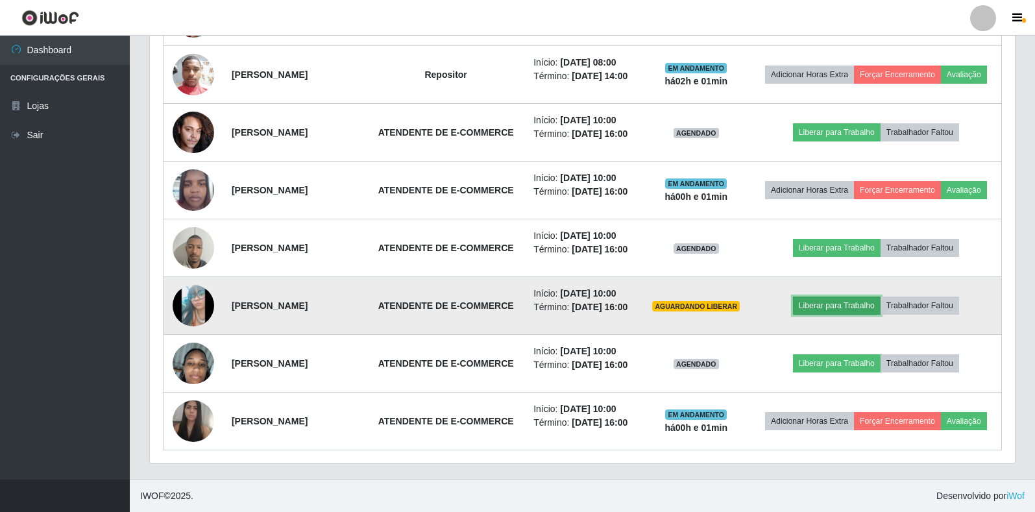
click at [836, 303] on button "Liberar para Trabalho" at bounding box center [837, 306] width 88 height 18
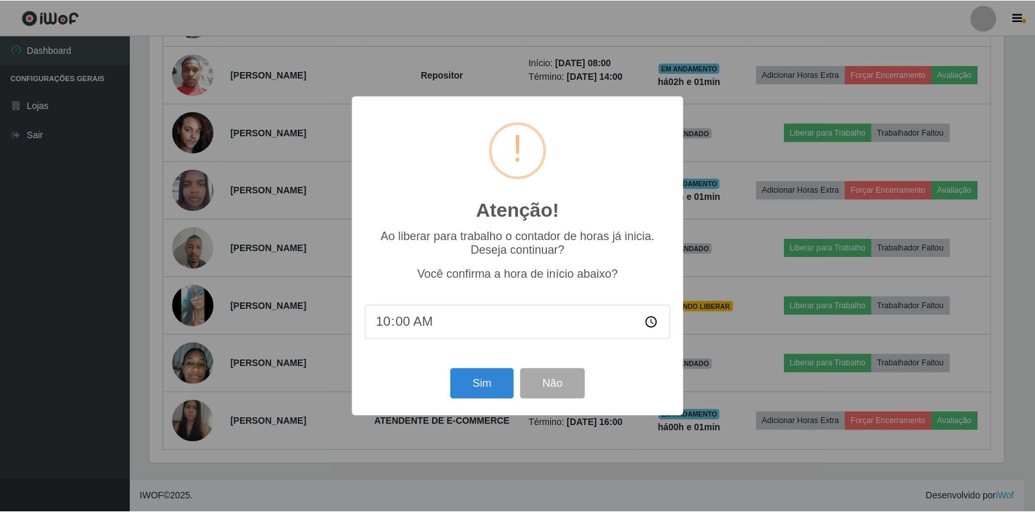
scroll to position [269, 857]
click at [484, 386] on button "Sim" at bounding box center [483, 384] width 63 height 31
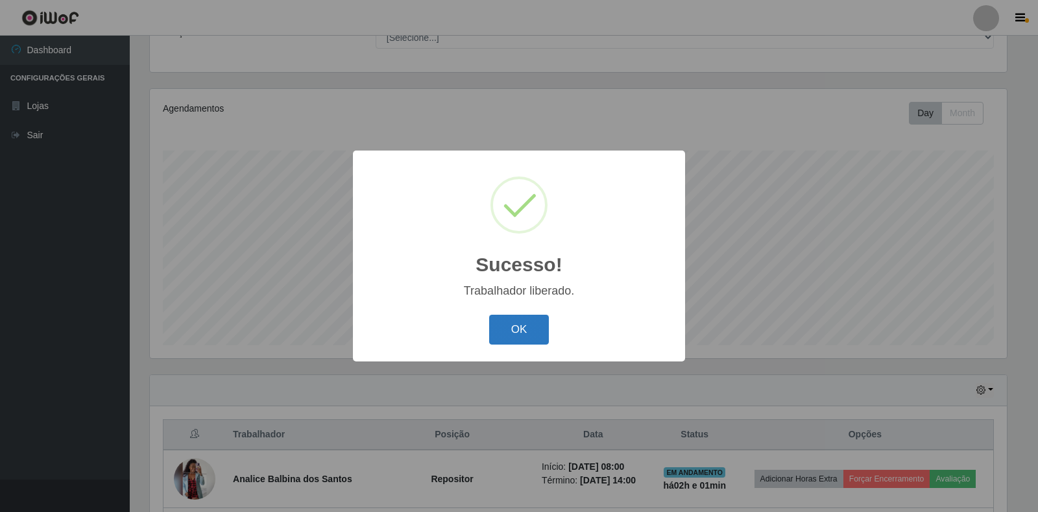
click at [532, 328] on button "OK" at bounding box center [519, 330] width 60 height 31
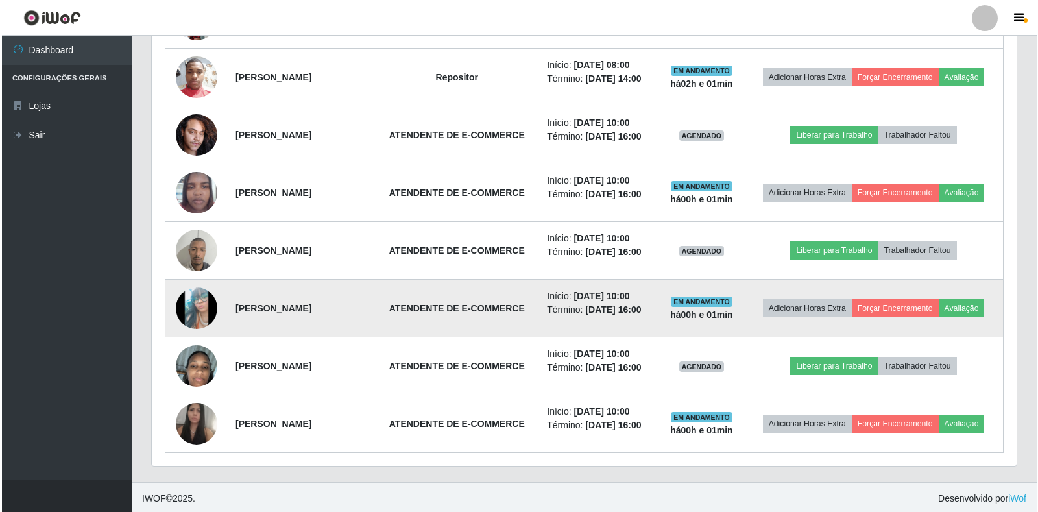
scroll to position [581, 0]
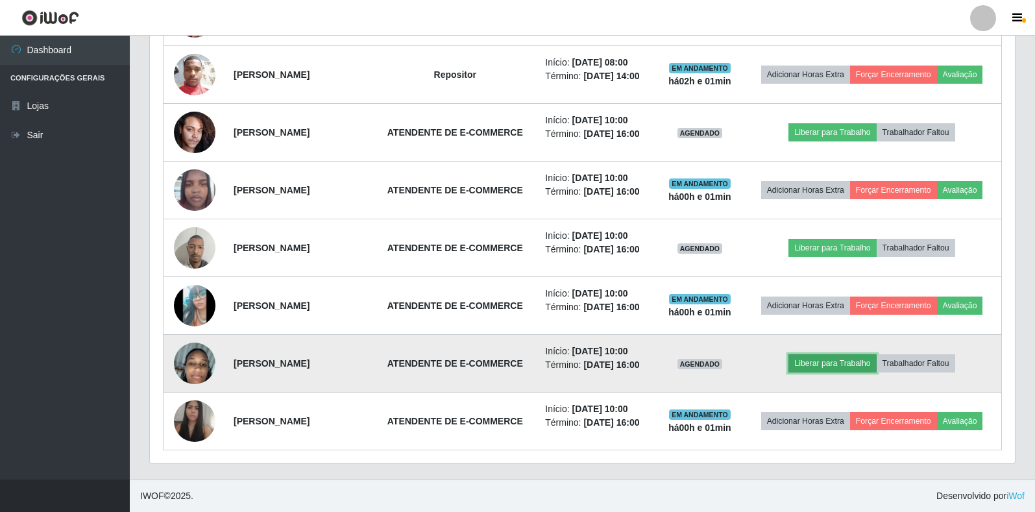
click at [843, 365] on button "Liberar para Trabalho" at bounding box center [833, 363] width 88 height 18
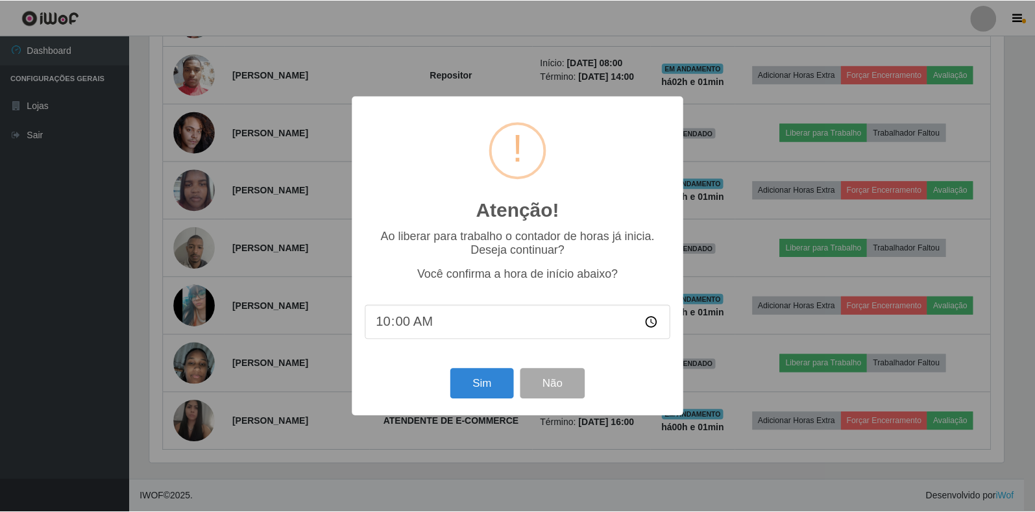
scroll to position [269, 857]
click at [469, 383] on button "Sim" at bounding box center [483, 384] width 63 height 31
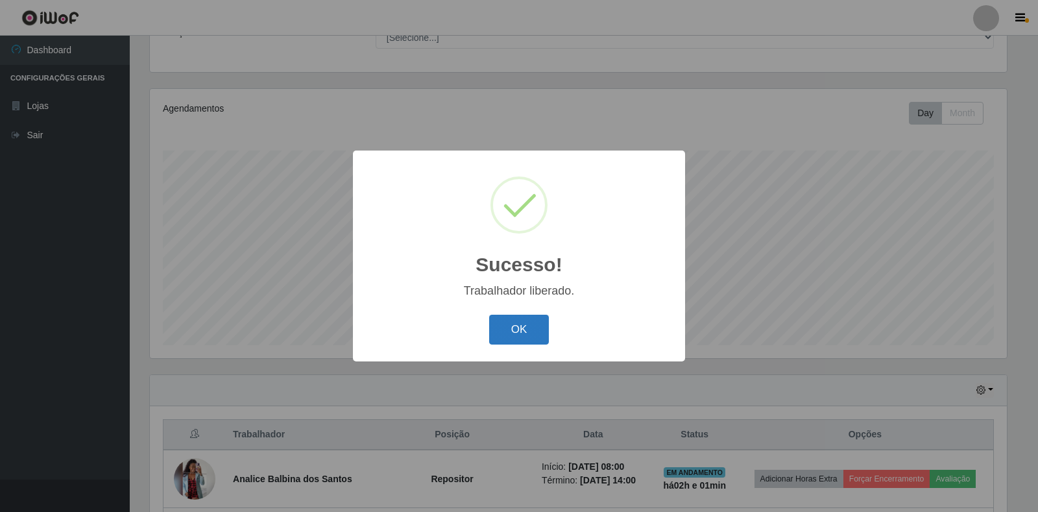
click at [515, 326] on button "OK" at bounding box center [519, 330] width 60 height 31
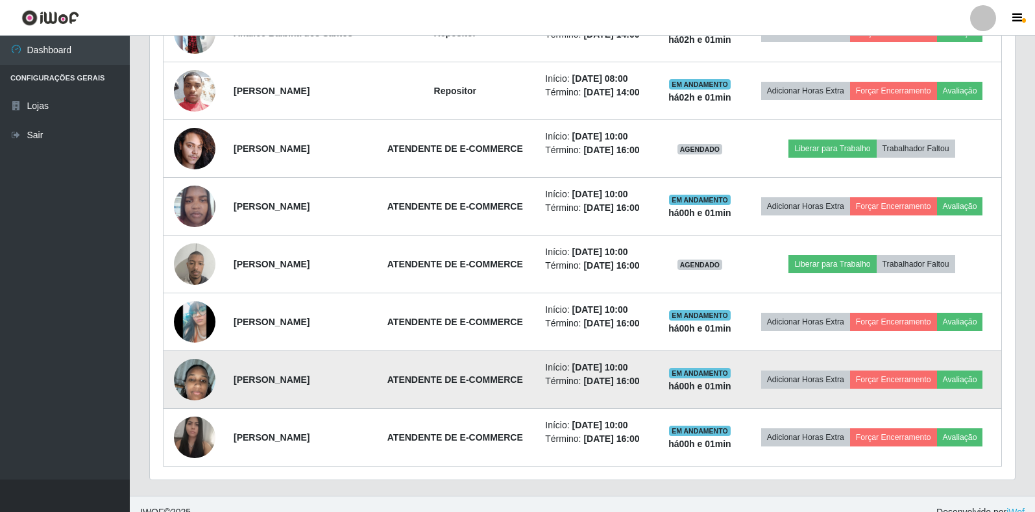
scroll to position [0, 0]
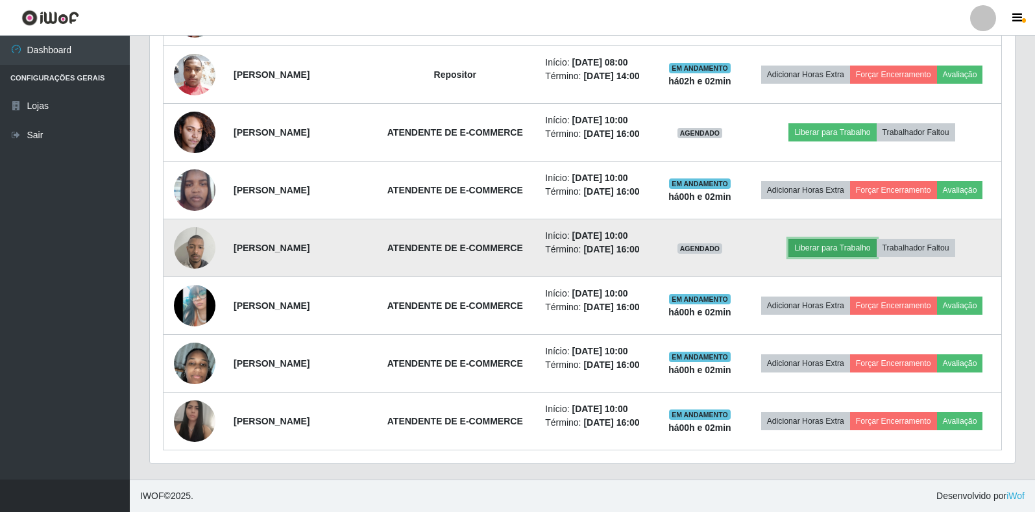
click at [822, 246] on button "Liberar para Trabalho" at bounding box center [833, 248] width 88 height 18
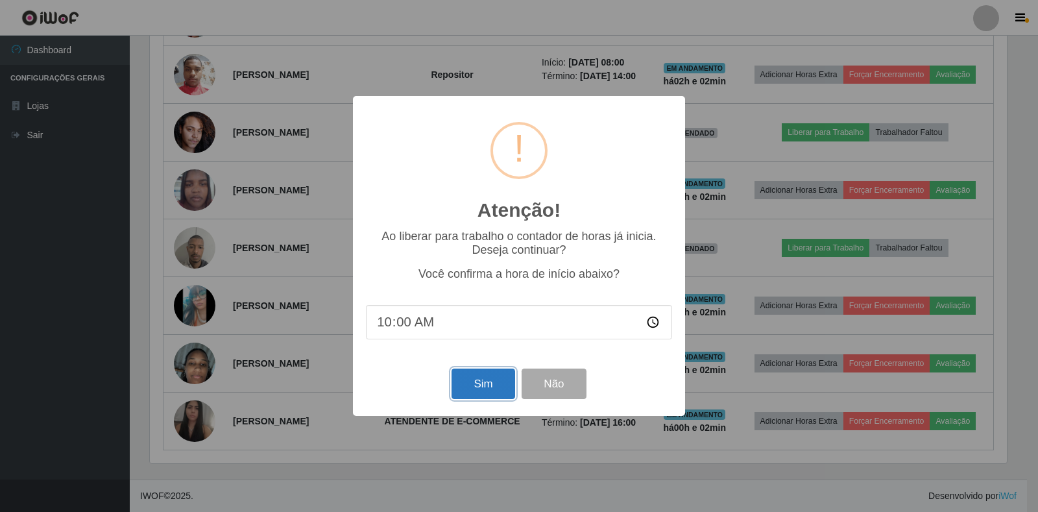
click at [475, 380] on button "Sim" at bounding box center [483, 384] width 63 height 31
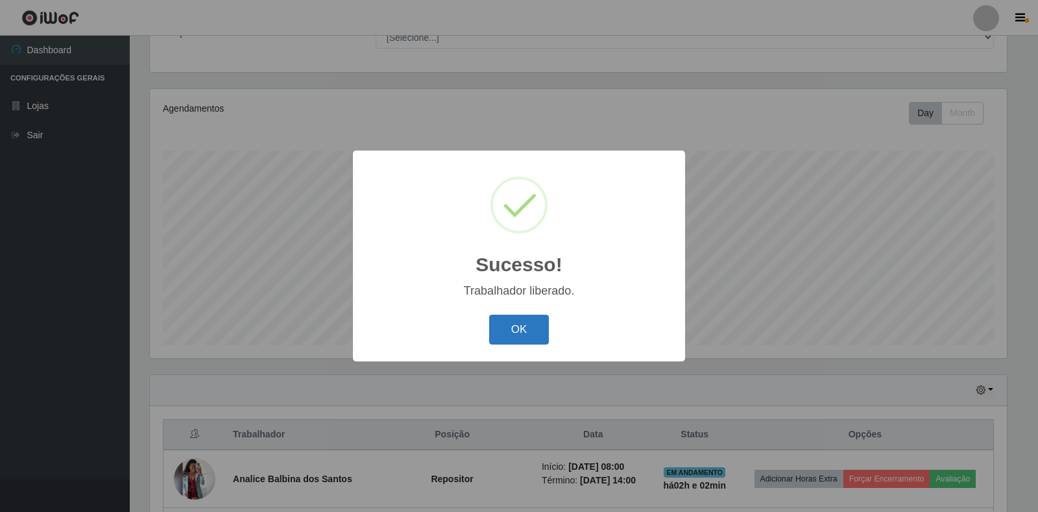
click at [498, 330] on button "OK" at bounding box center [519, 330] width 60 height 31
